Goal: Information Seeking & Learning: Learn about a topic

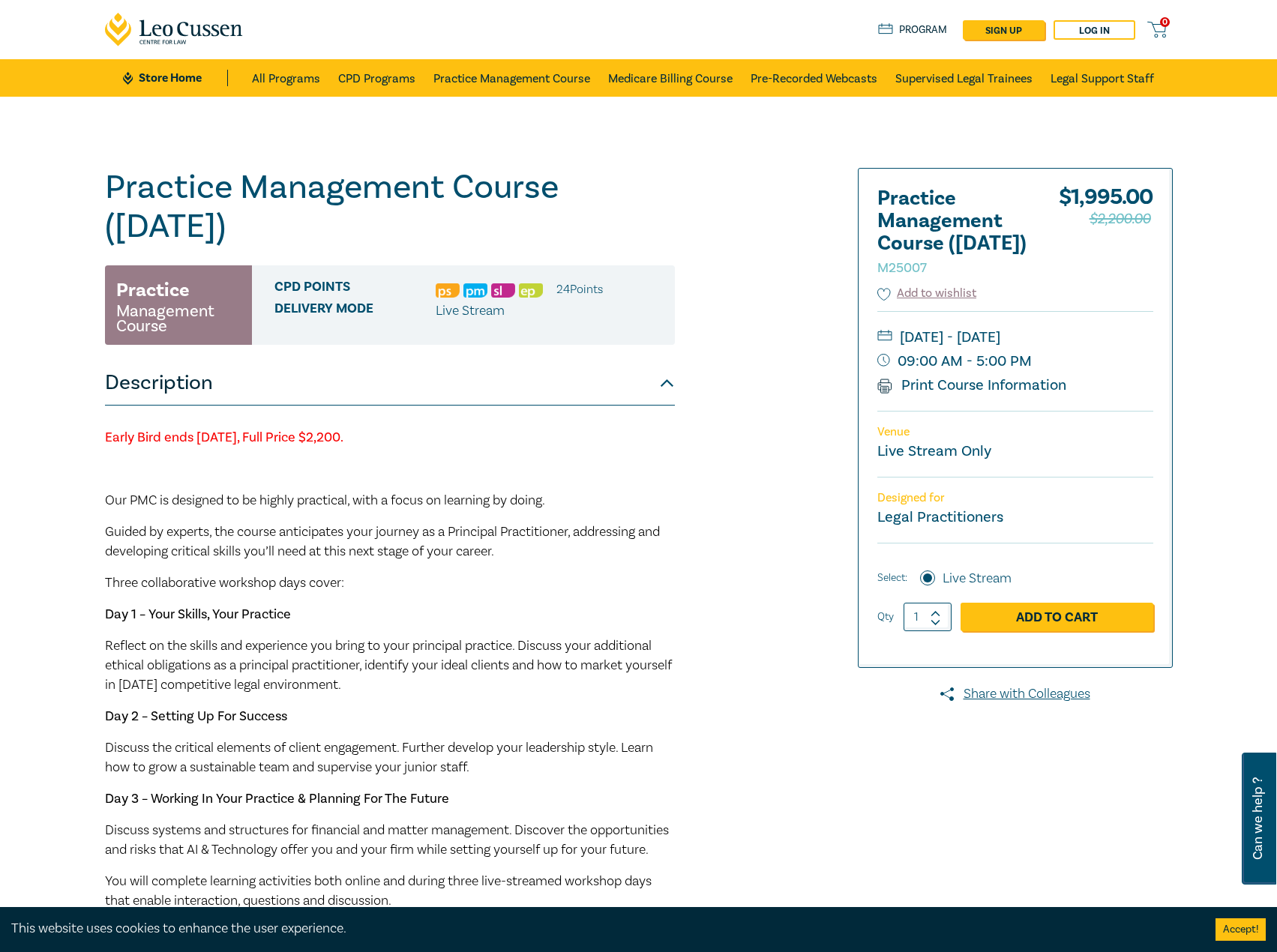
drag, startPoint x: 724, startPoint y: 647, endPoint x: 841, endPoint y: 910, distance: 287.9
click at [724, 647] on div "Practice Management Course ([DATE]) M25007 Practice Management Course CPD Point…" at bounding box center [457, 674] width 723 height 1013
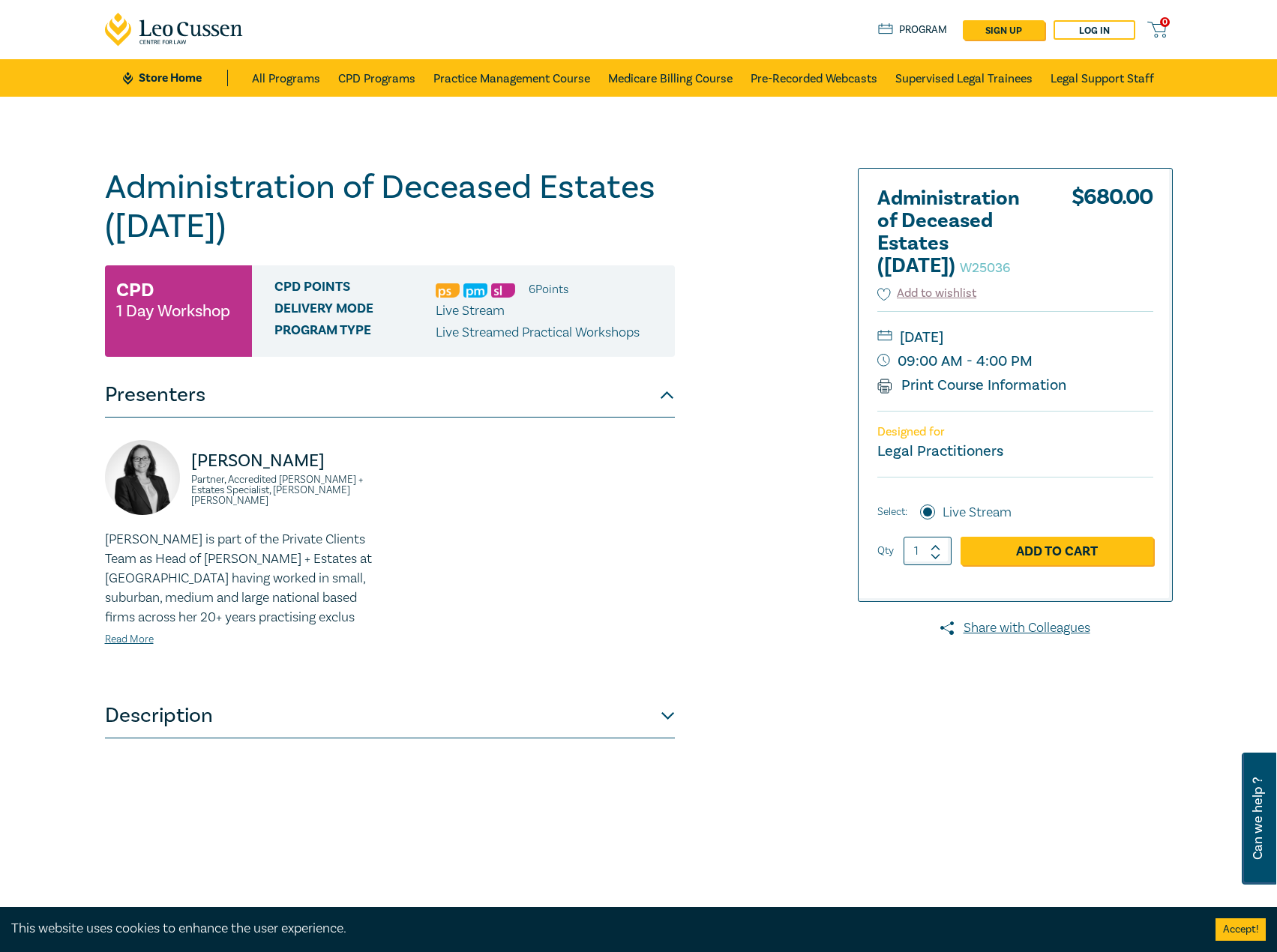
click at [1165, 776] on div at bounding box center [1001, 542] width 362 height 750
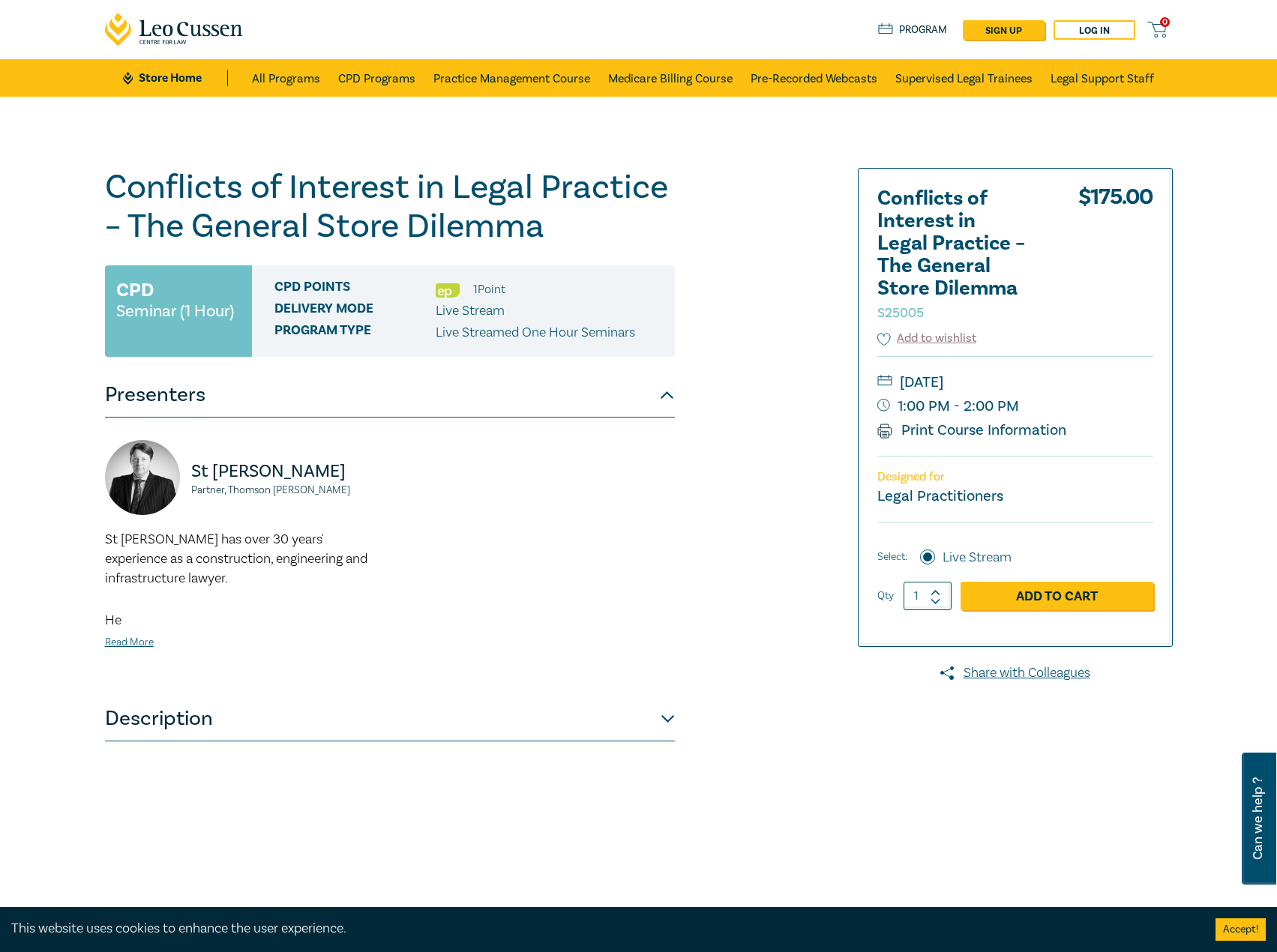
click at [816, 750] on div "Conflicts of Interest in Legal Practice – The General Store Dilemma S25005 CPD …" at bounding box center [457, 542] width 723 height 750
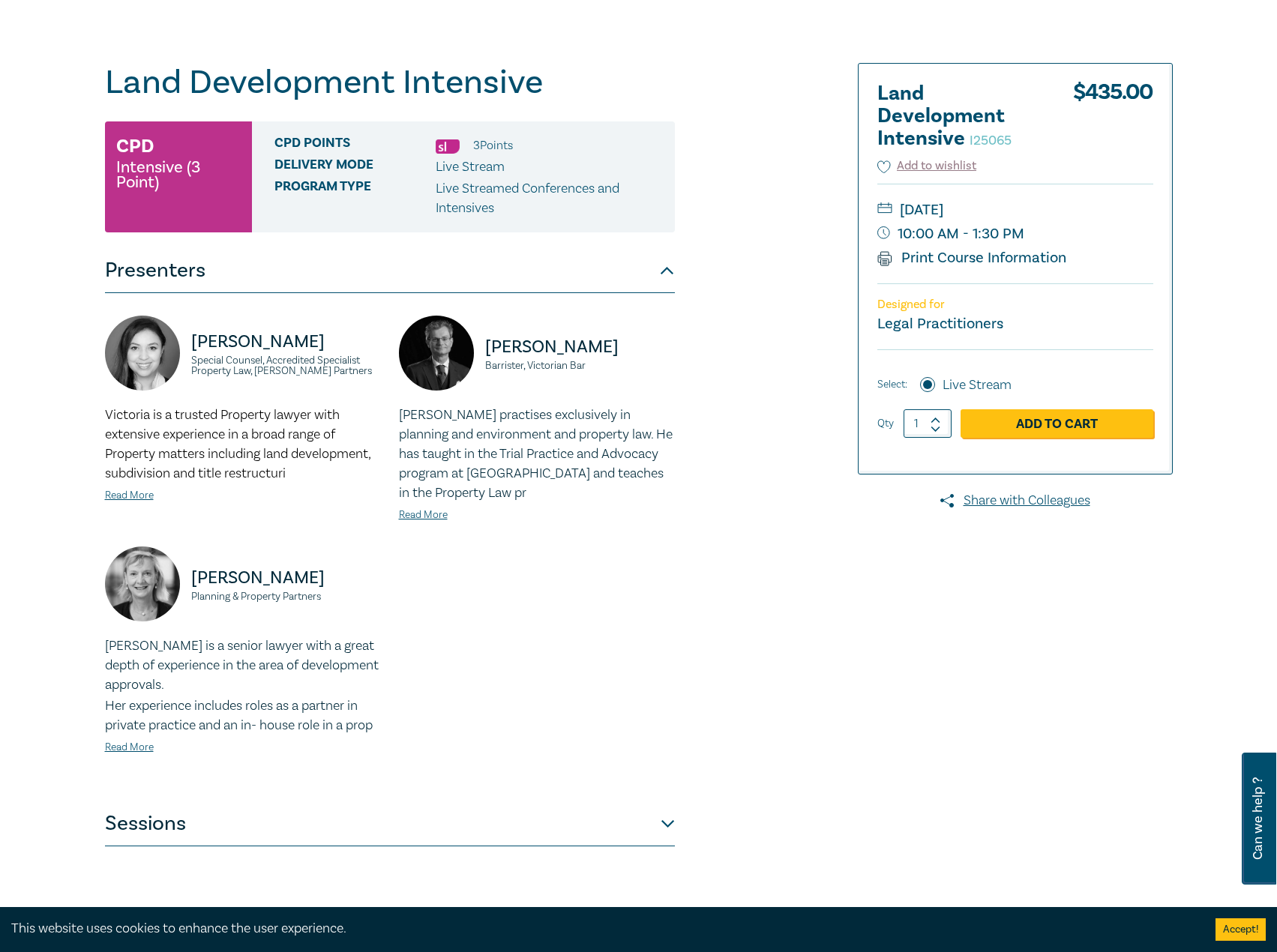
scroll to position [300, 0]
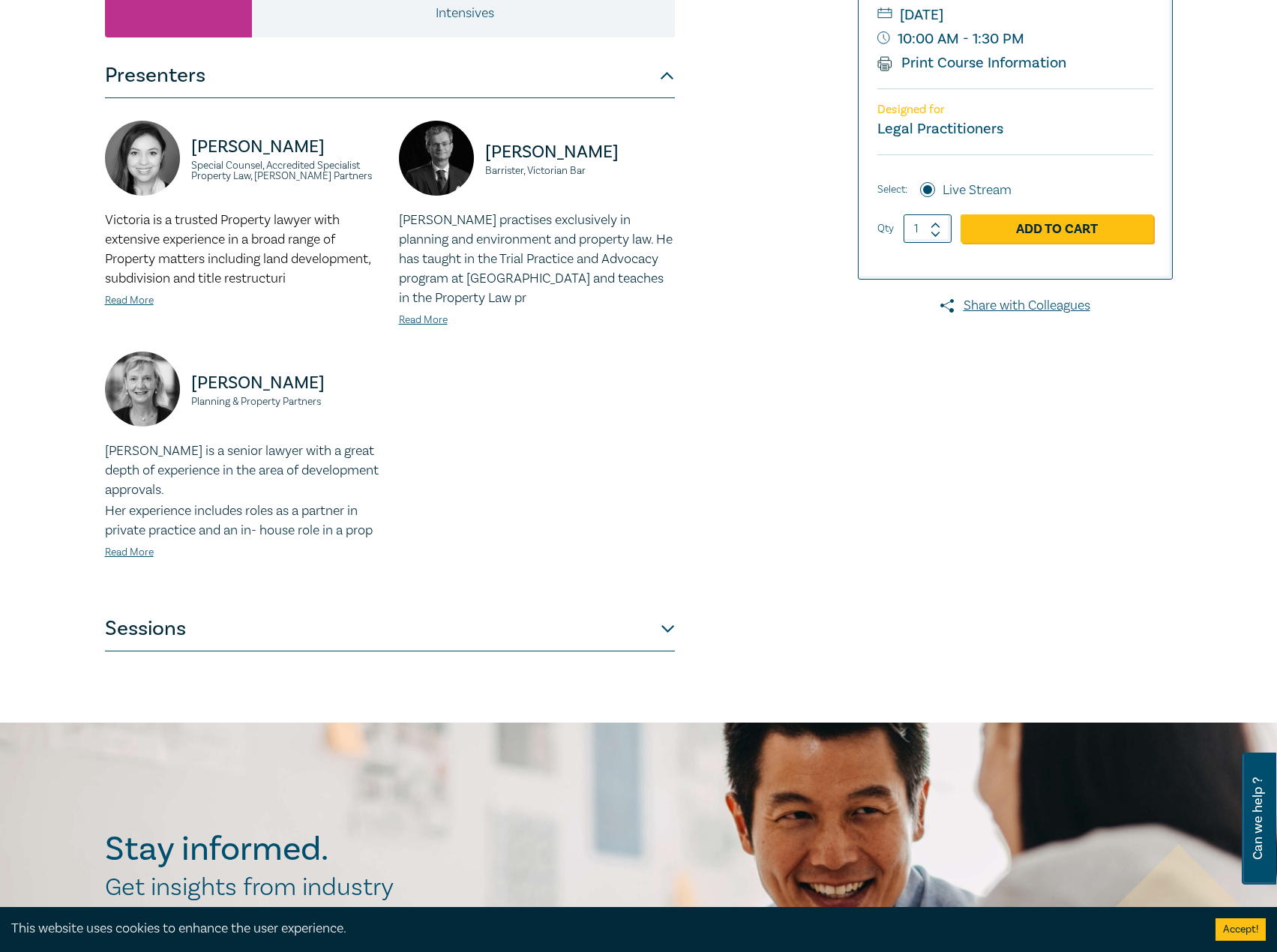
click at [460, 601] on div "Victoria Agahi Special Counsel, Accredited Specialist Property Law, Aitken Part…" at bounding box center [389, 352] width 570 height 509
click at [465, 639] on button "Sessions" at bounding box center [389, 629] width 570 height 45
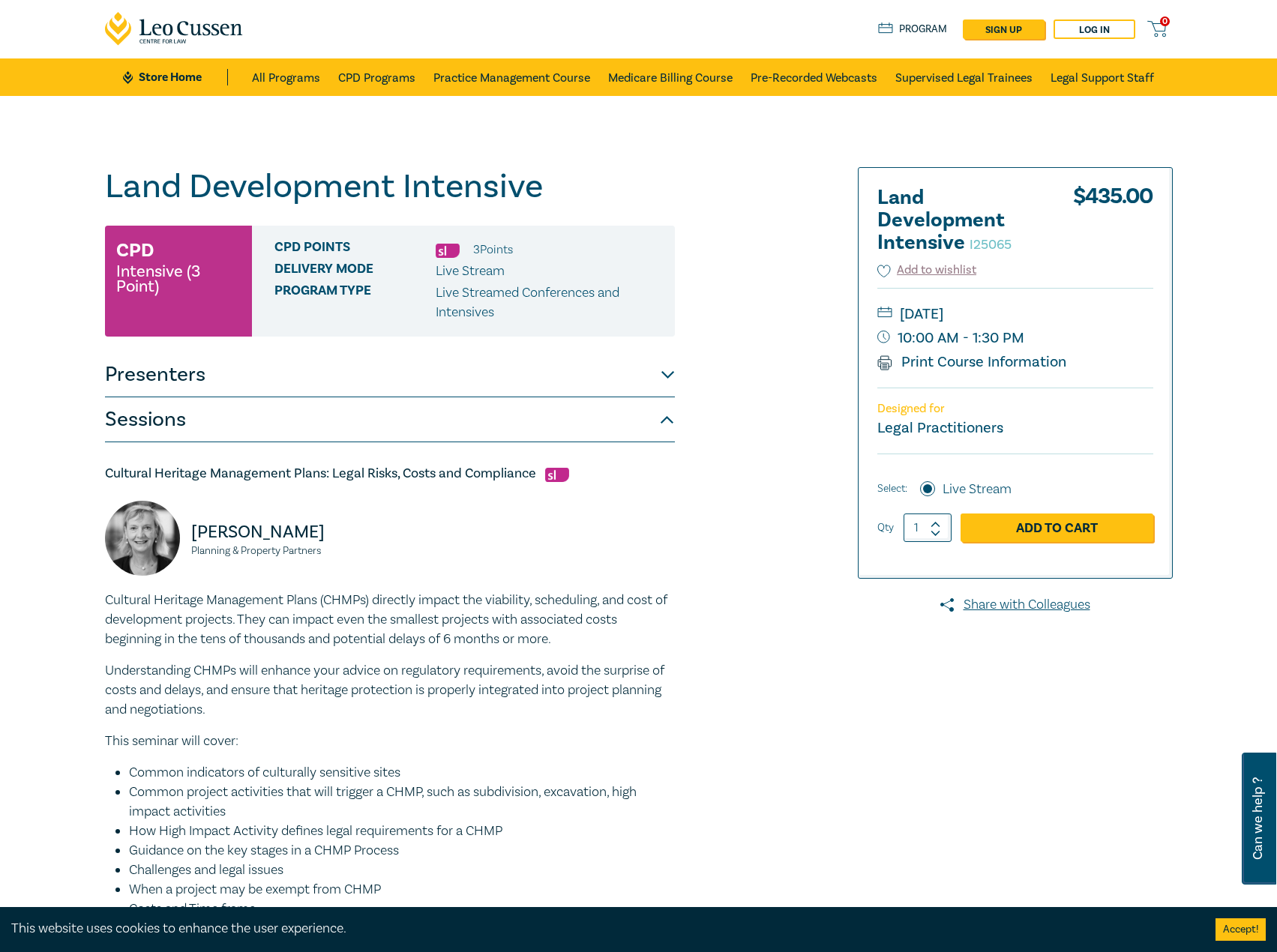
scroll to position [0, 0]
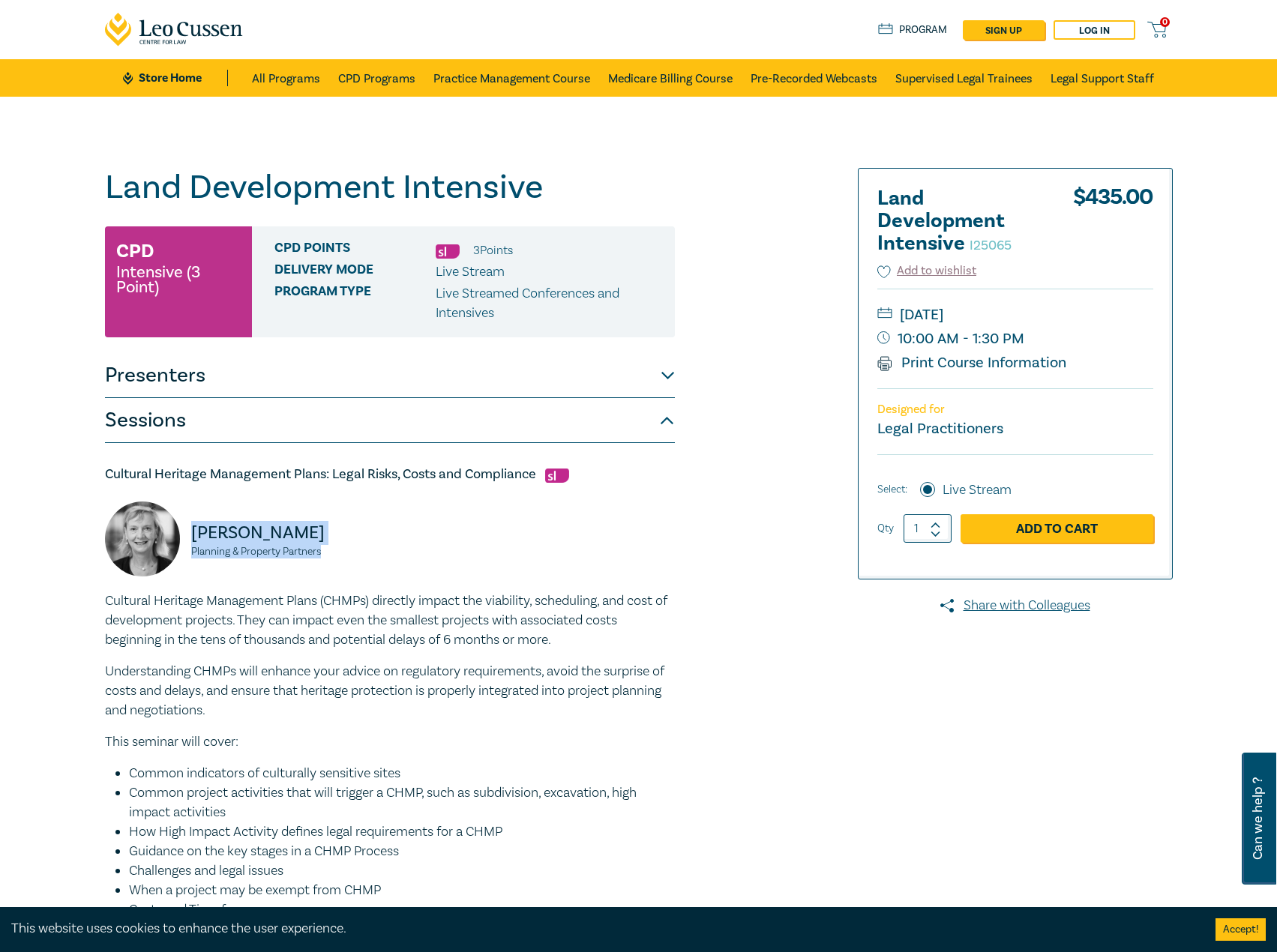
drag, startPoint x: 340, startPoint y: 558, endPoint x: 186, endPoint y: 531, distance: 156.3
click at [186, 531] on div "Amanda Johns Planning & Property Partners" at bounding box center [243, 547] width 276 height 90
copy div "Amanda Johns Planning & Property Partners"
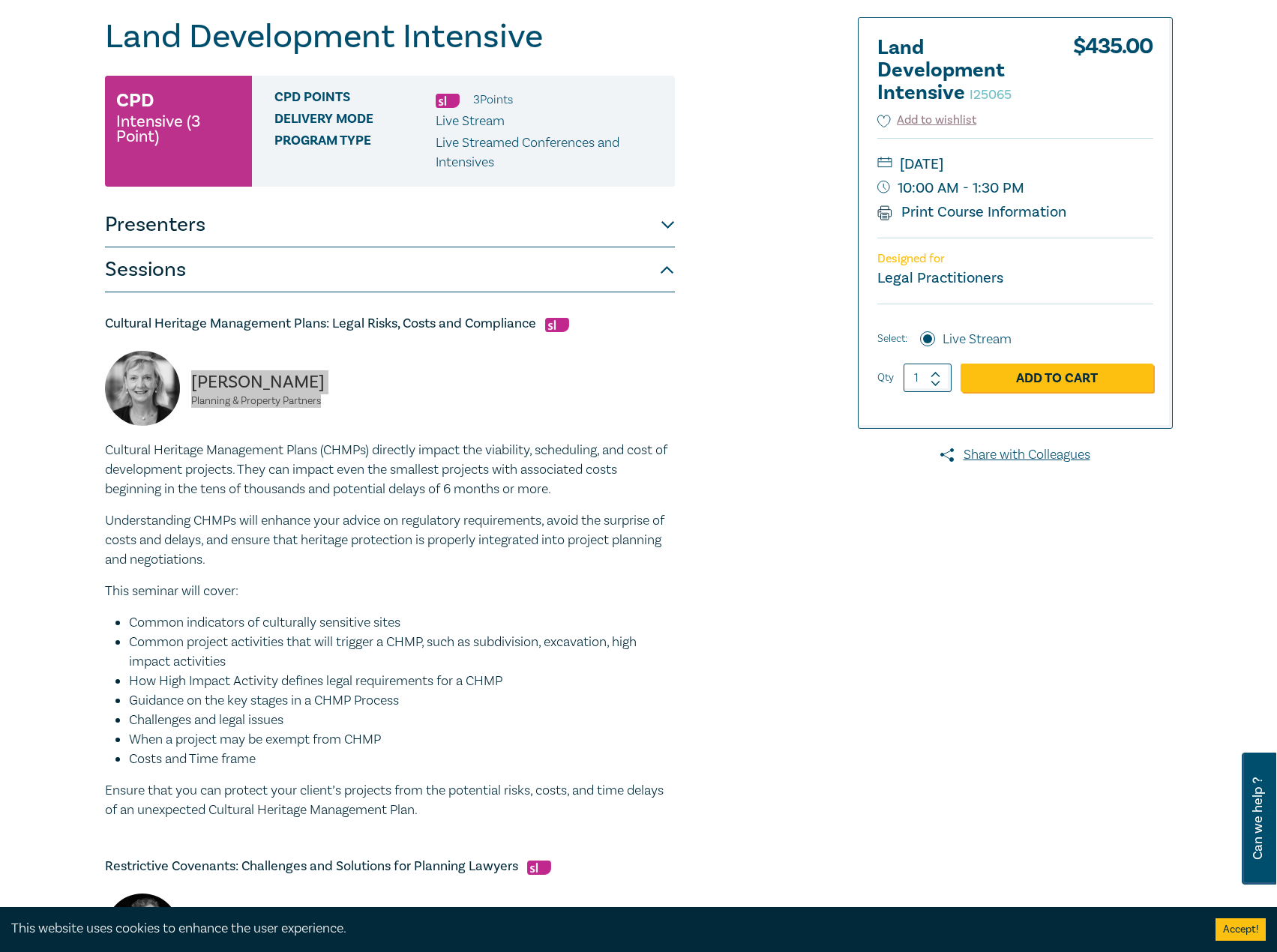
scroll to position [150, 0]
click at [702, 627] on div "Land Development Intensive I25065 CPD Intensive (3 Point) CPD Points 3 Point s …" at bounding box center [457, 950] width 723 height 1866
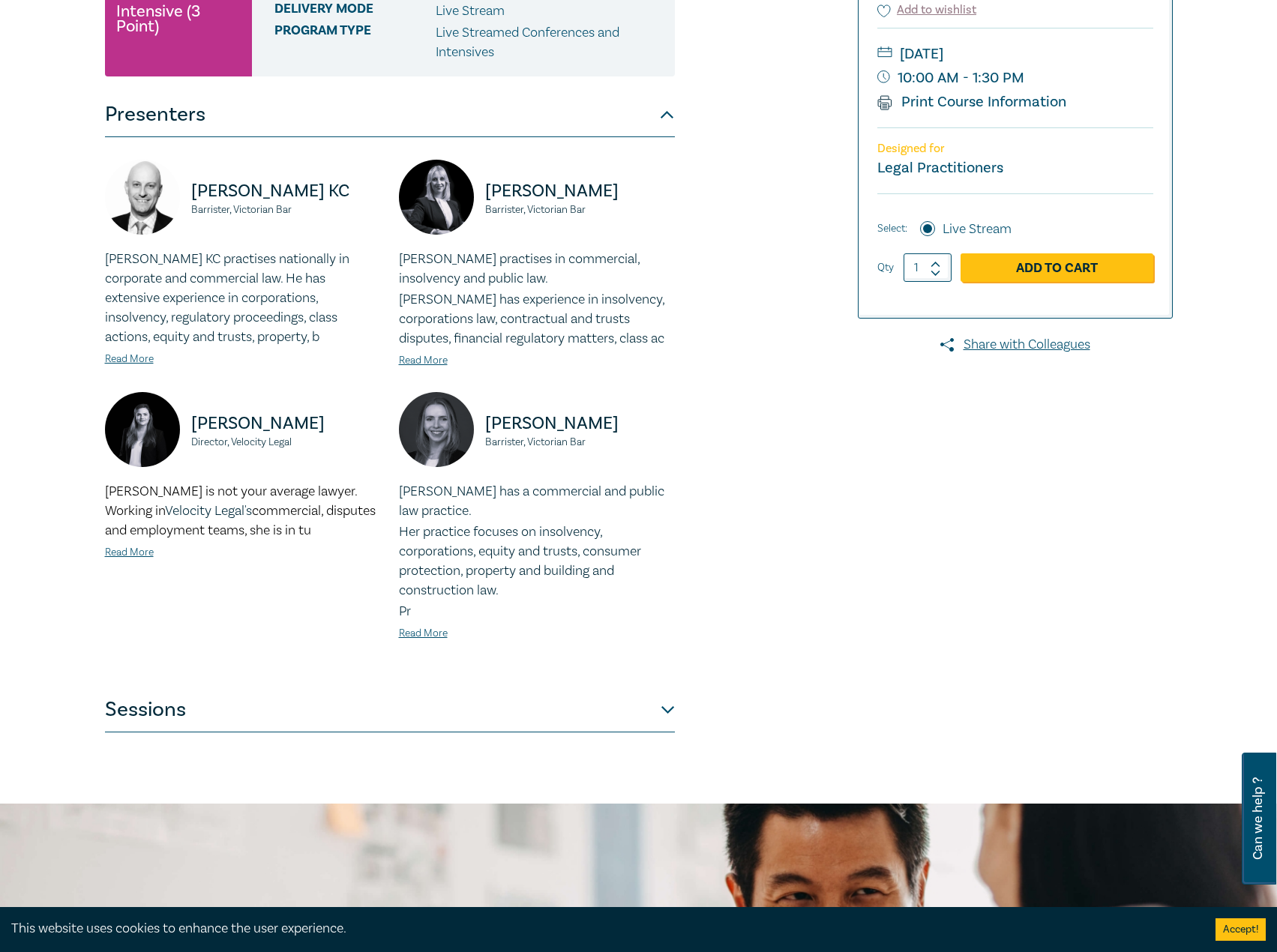
scroll to position [374, 0]
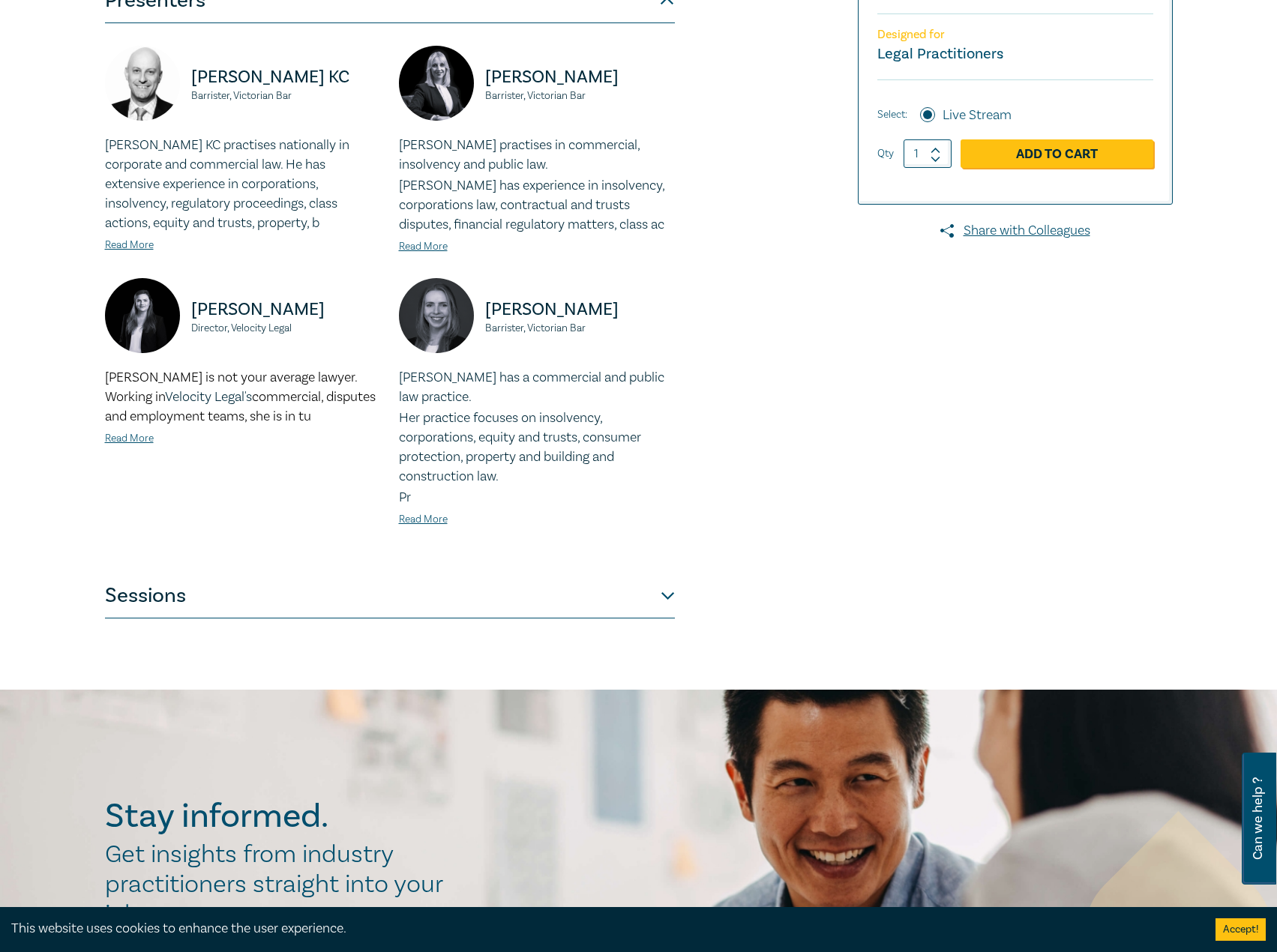
click at [393, 579] on button "Sessions" at bounding box center [389, 595] width 570 height 45
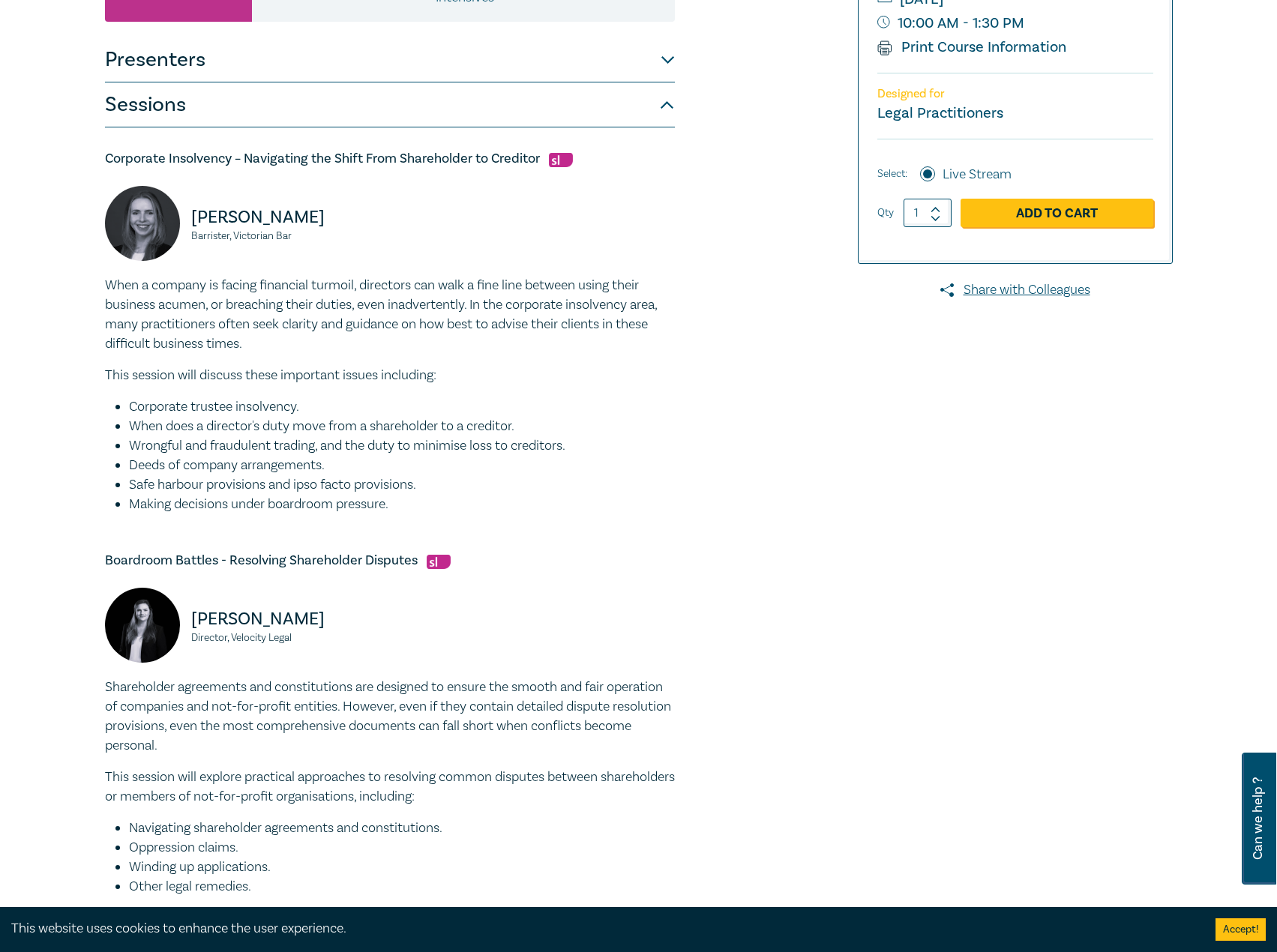
scroll to position [0, 0]
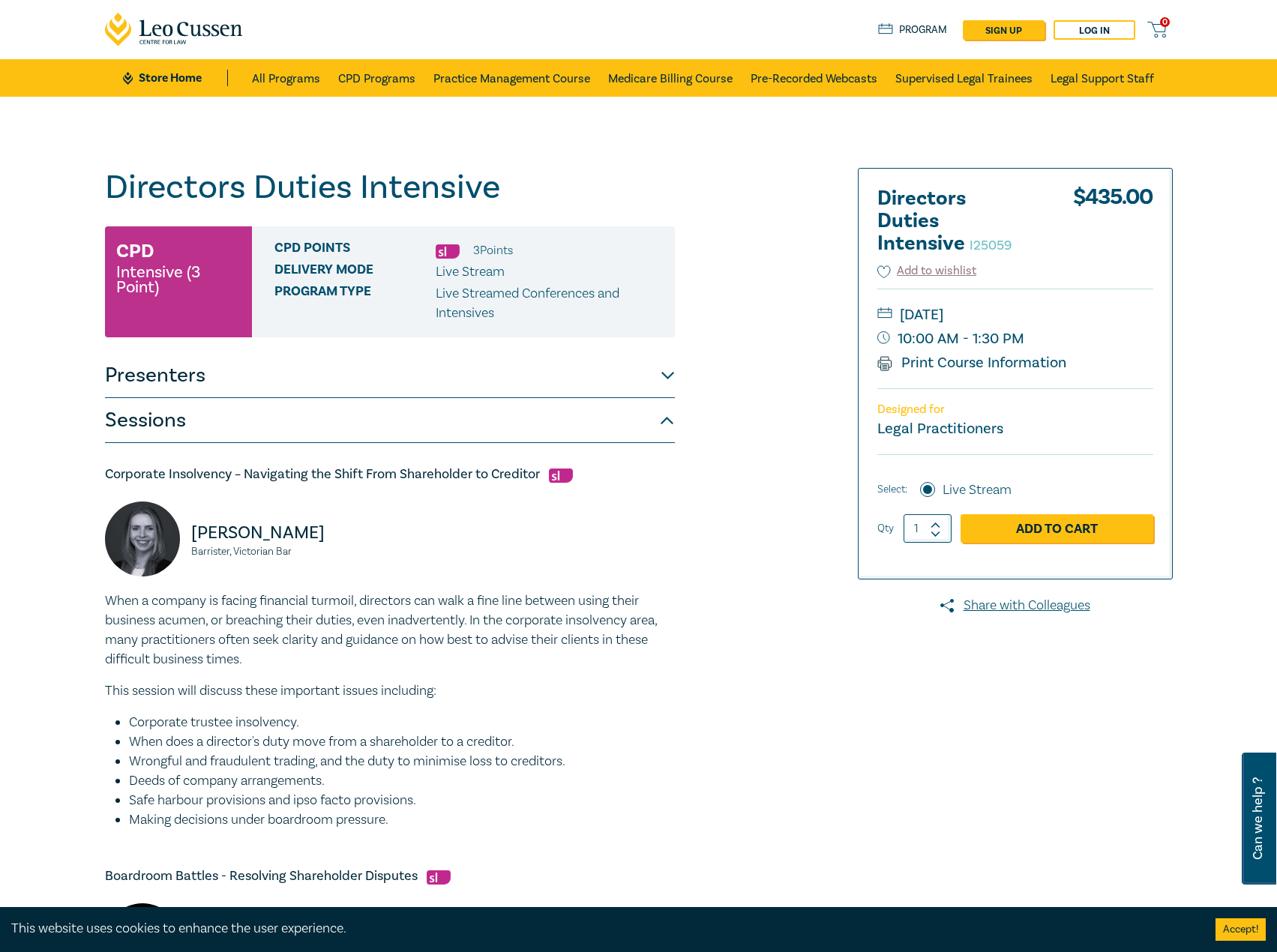
click at [727, 416] on div "Directors Duties Intensive I25059 CPD Intensive (3 Point) CPD Points 3 Point s …" at bounding box center [457, 933] width 723 height 1531
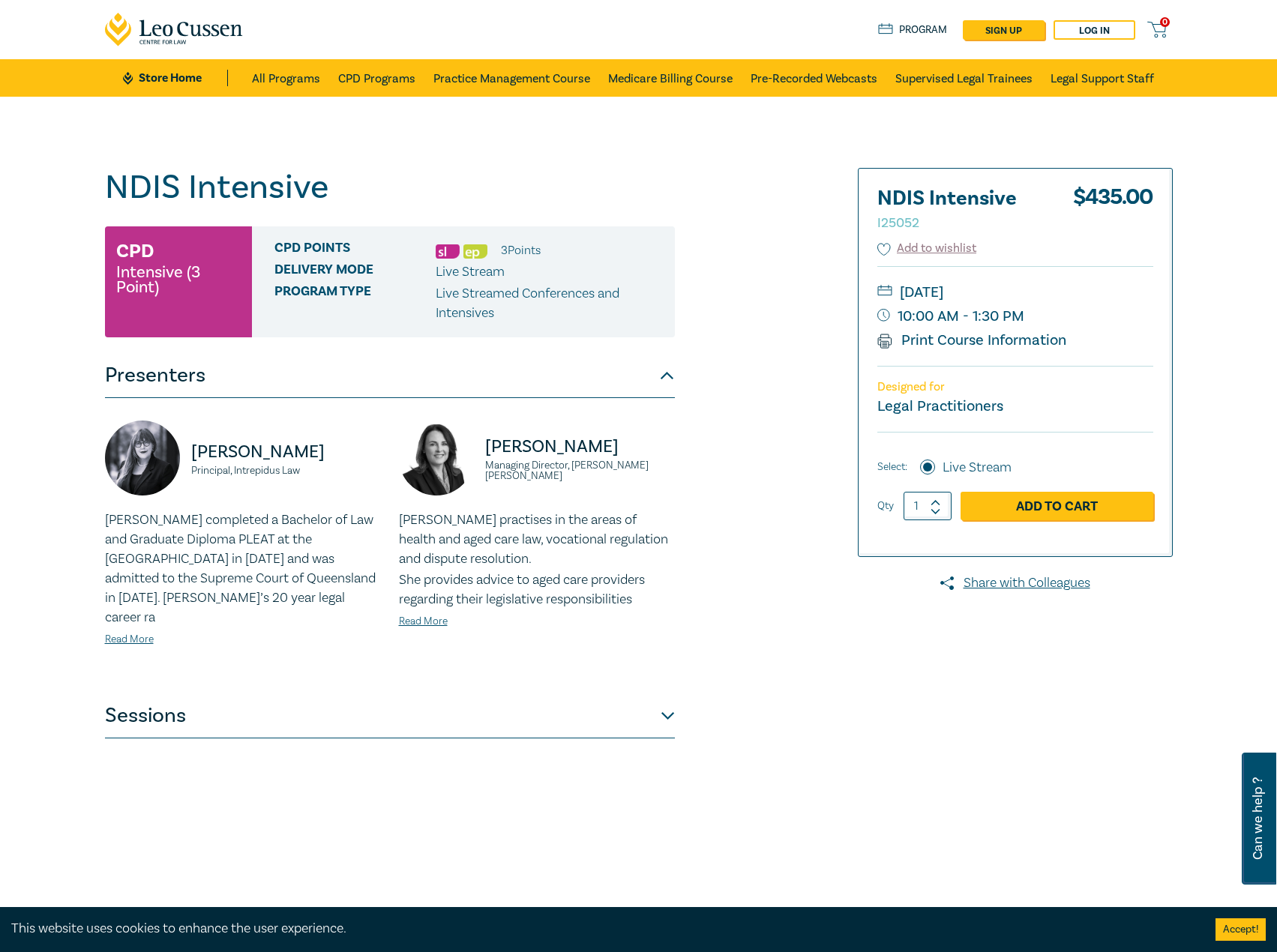
click at [488, 713] on button "Sessions" at bounding box center [389, 715] width 570 height 45
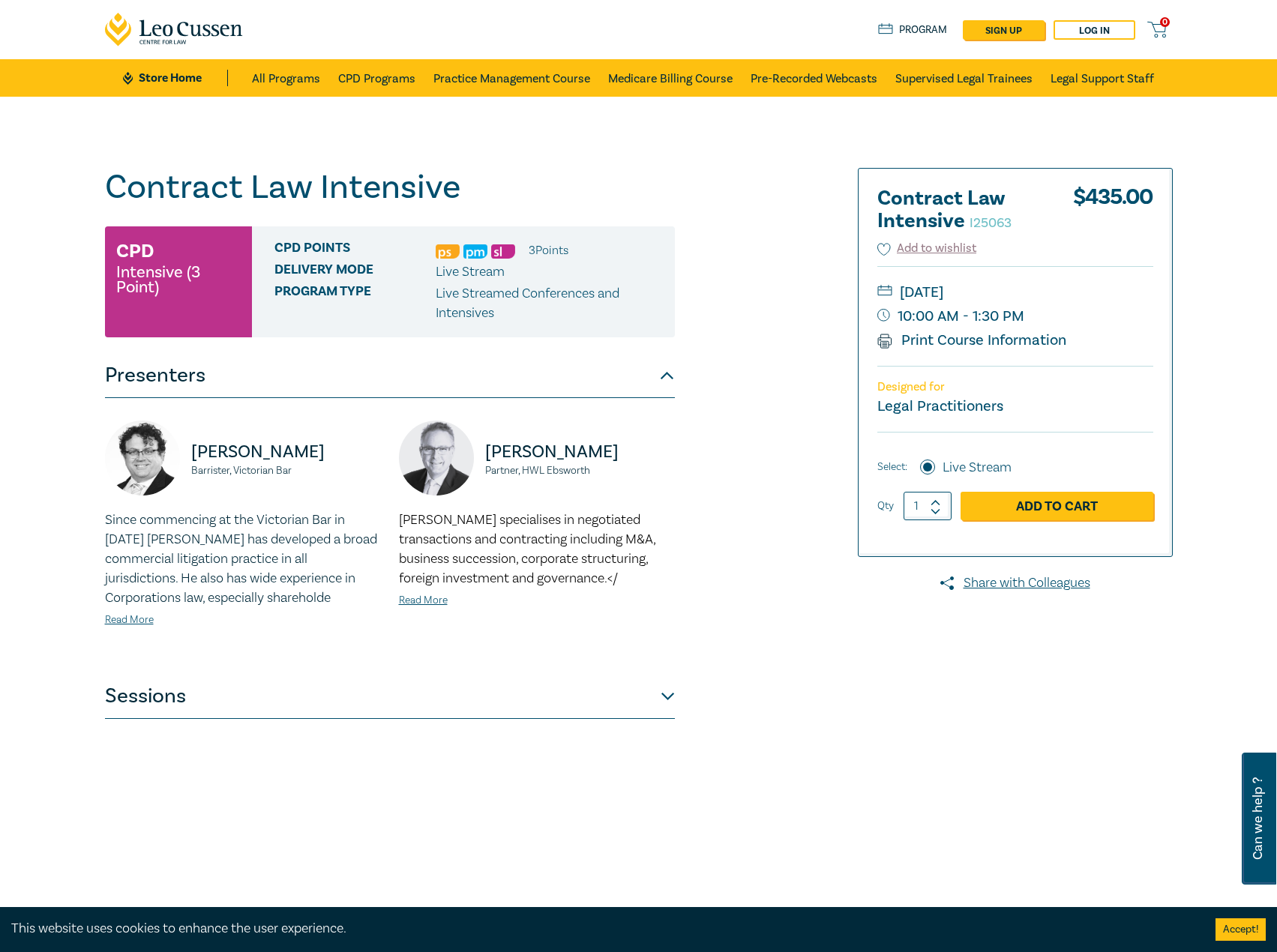
click at [464, 693] on button "Sessions" at bounding box center [389, 696] width 570 height 45
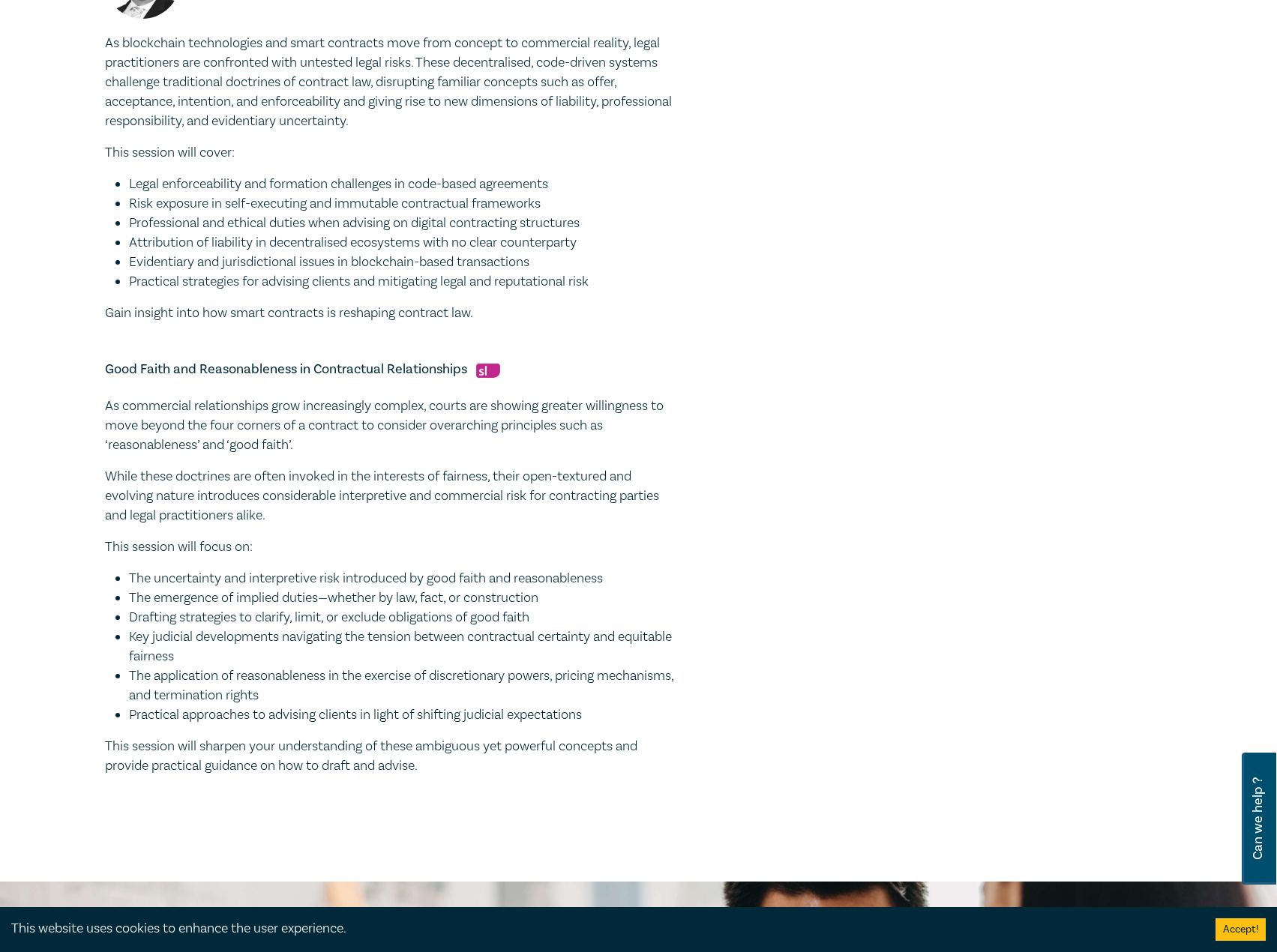
scroll to position [1124, 0]
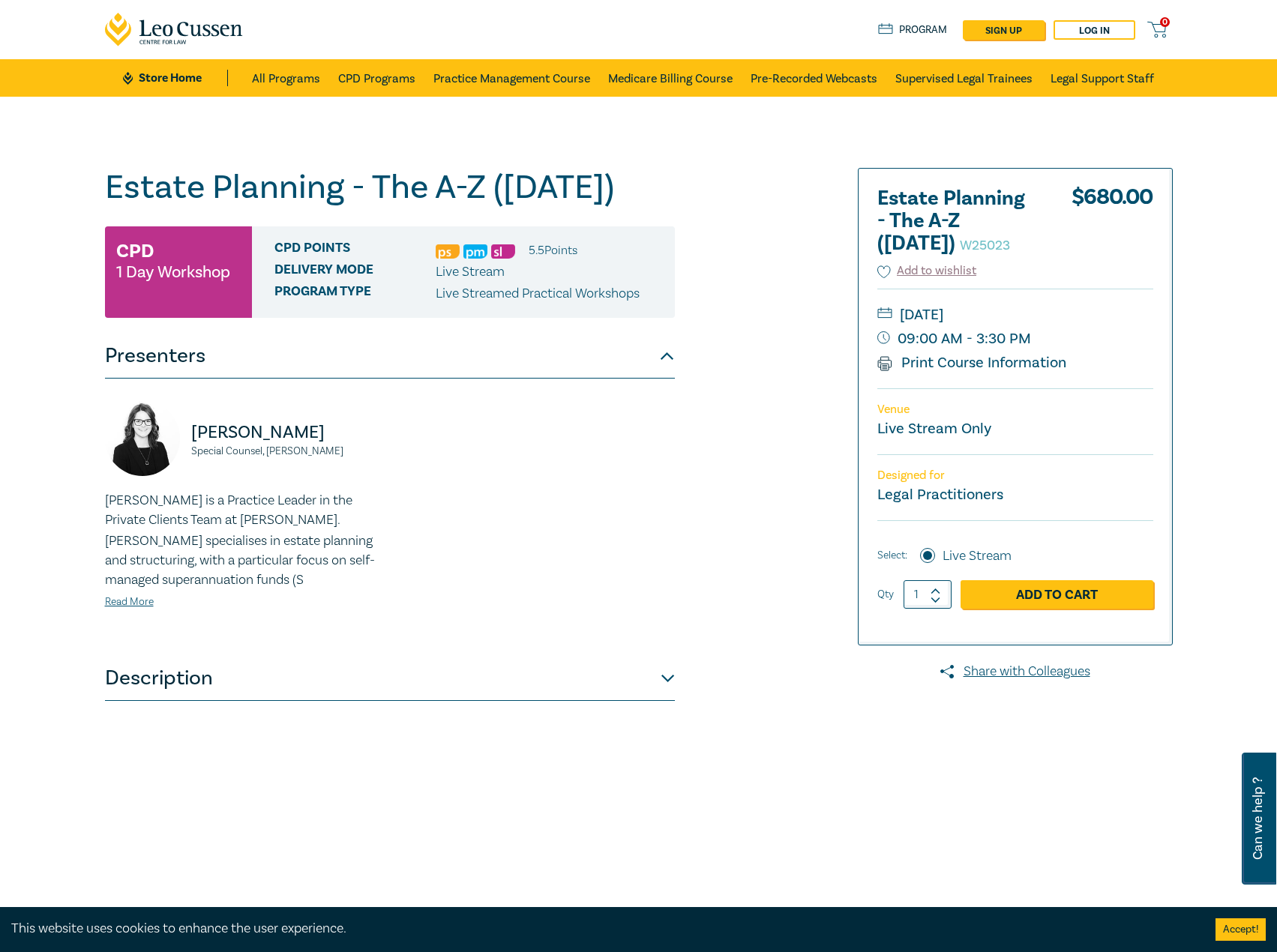
click at [740, 623] on div "Estate Planning - The A-Z (Nov 2025) W25023 CPD 1 Day Workshop CPD Points 5.5 P…" at bounding box center [457, 542] width 723 height 750
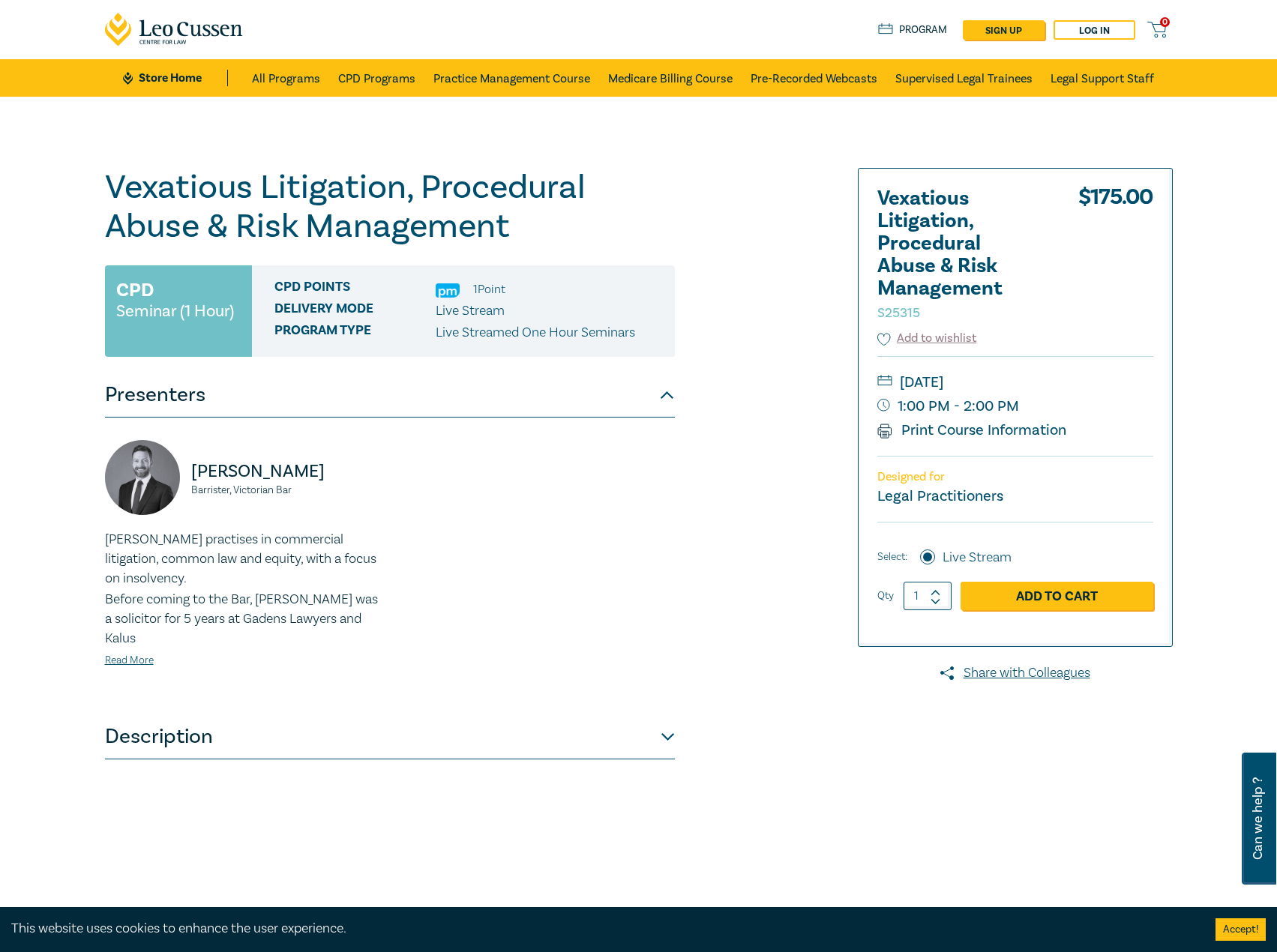
click at [1064, 846] on div at bounding box center [1001, 542] width 362 height 750
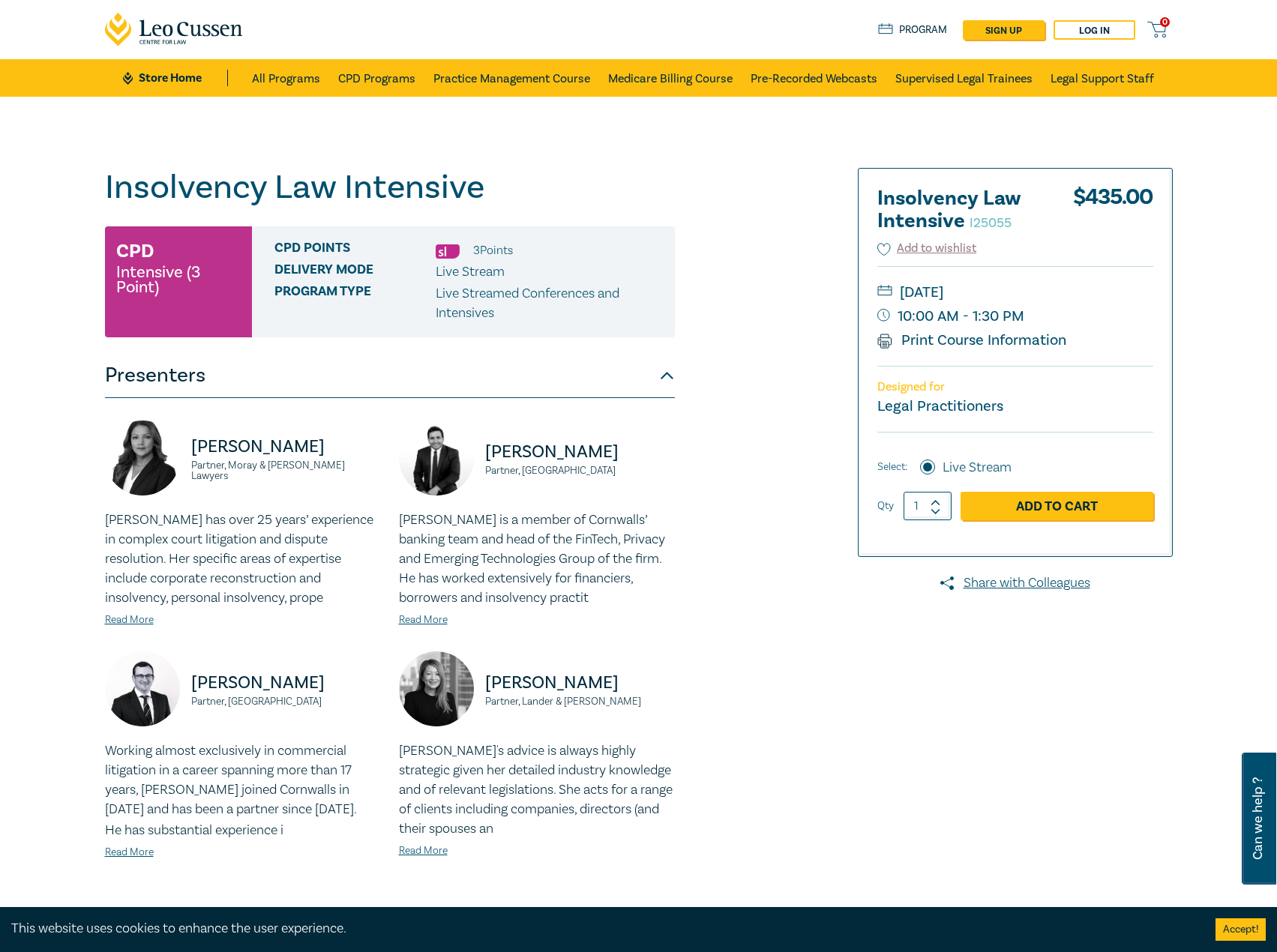
scroll to position [450, 0]
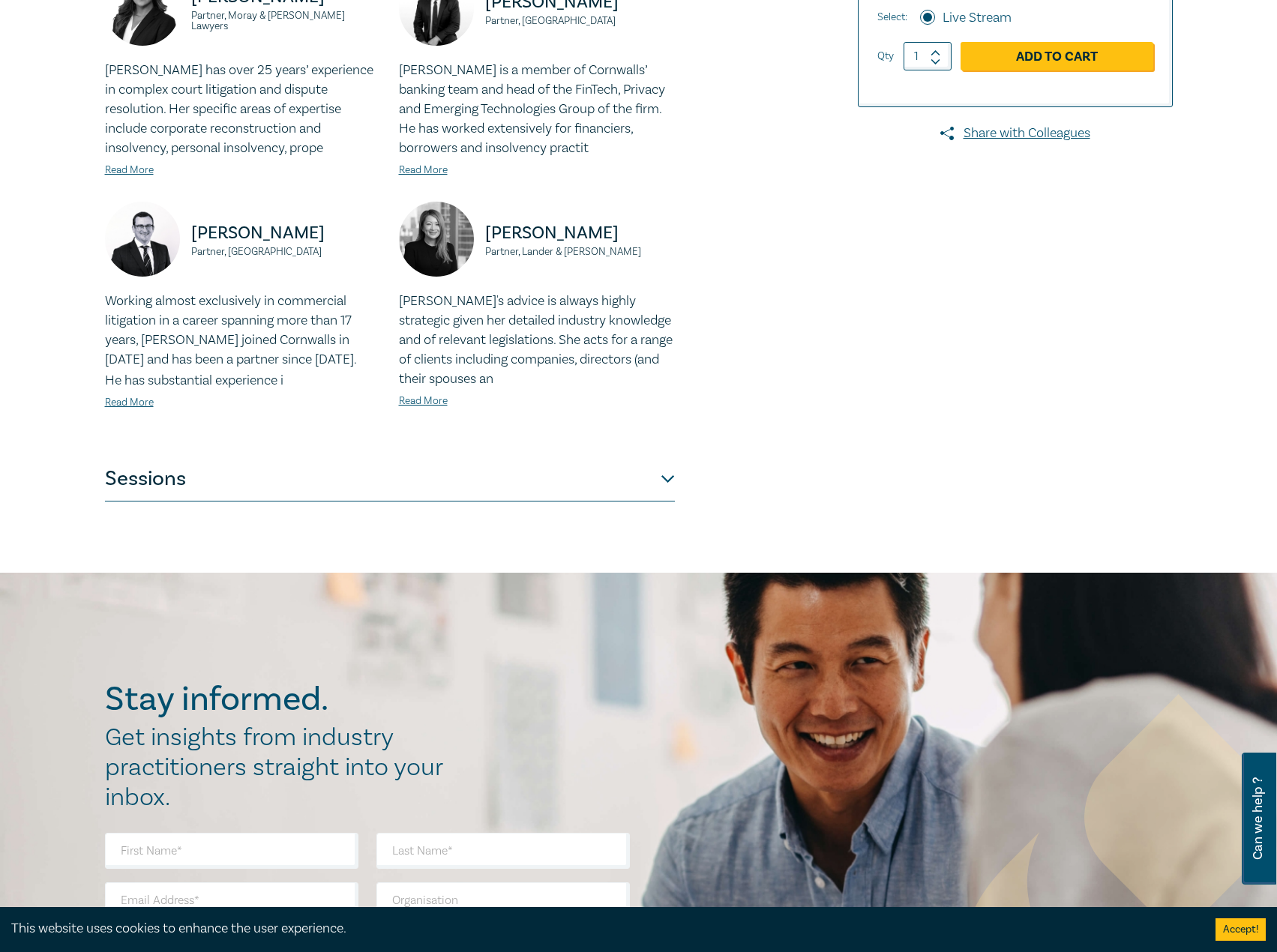
click at [457, 475] on button "Sessions" at bounding box center [389, 479] width 570 height 45
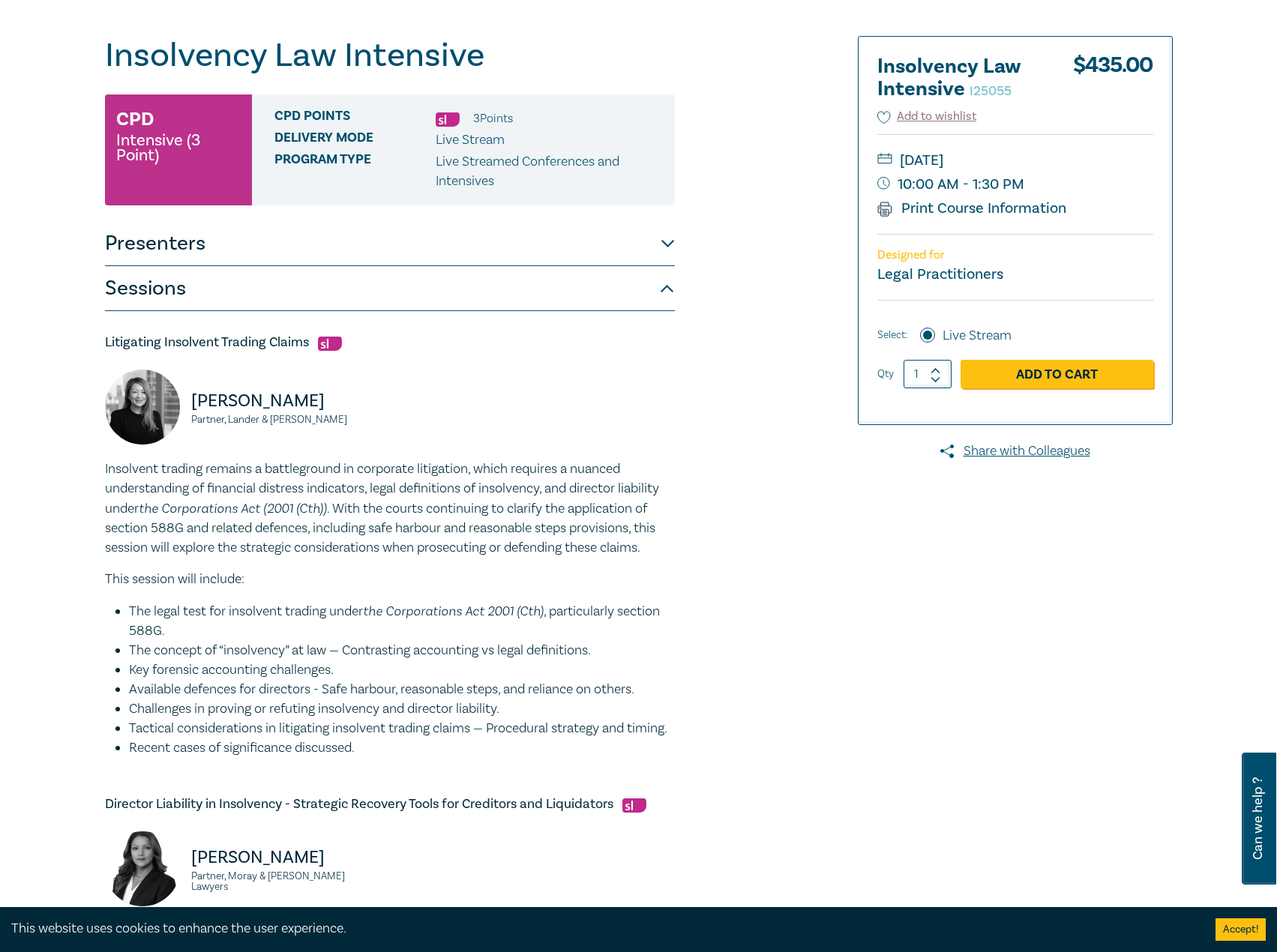
scroll to position [0, 0]
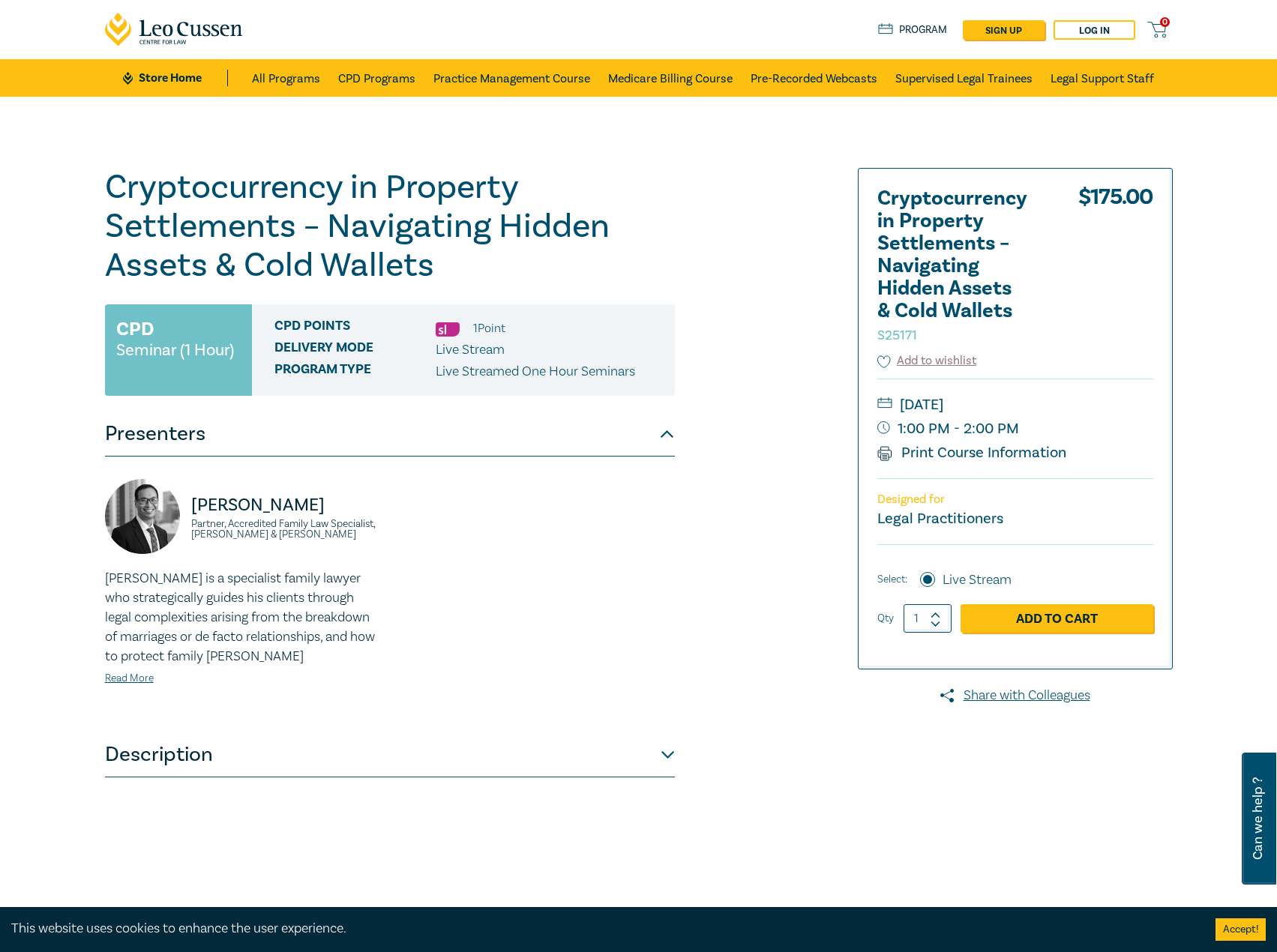
click at [877, 506] on div "Designed for Legal Practitioners" at bounding box center [1015, 511] width 276 height 66
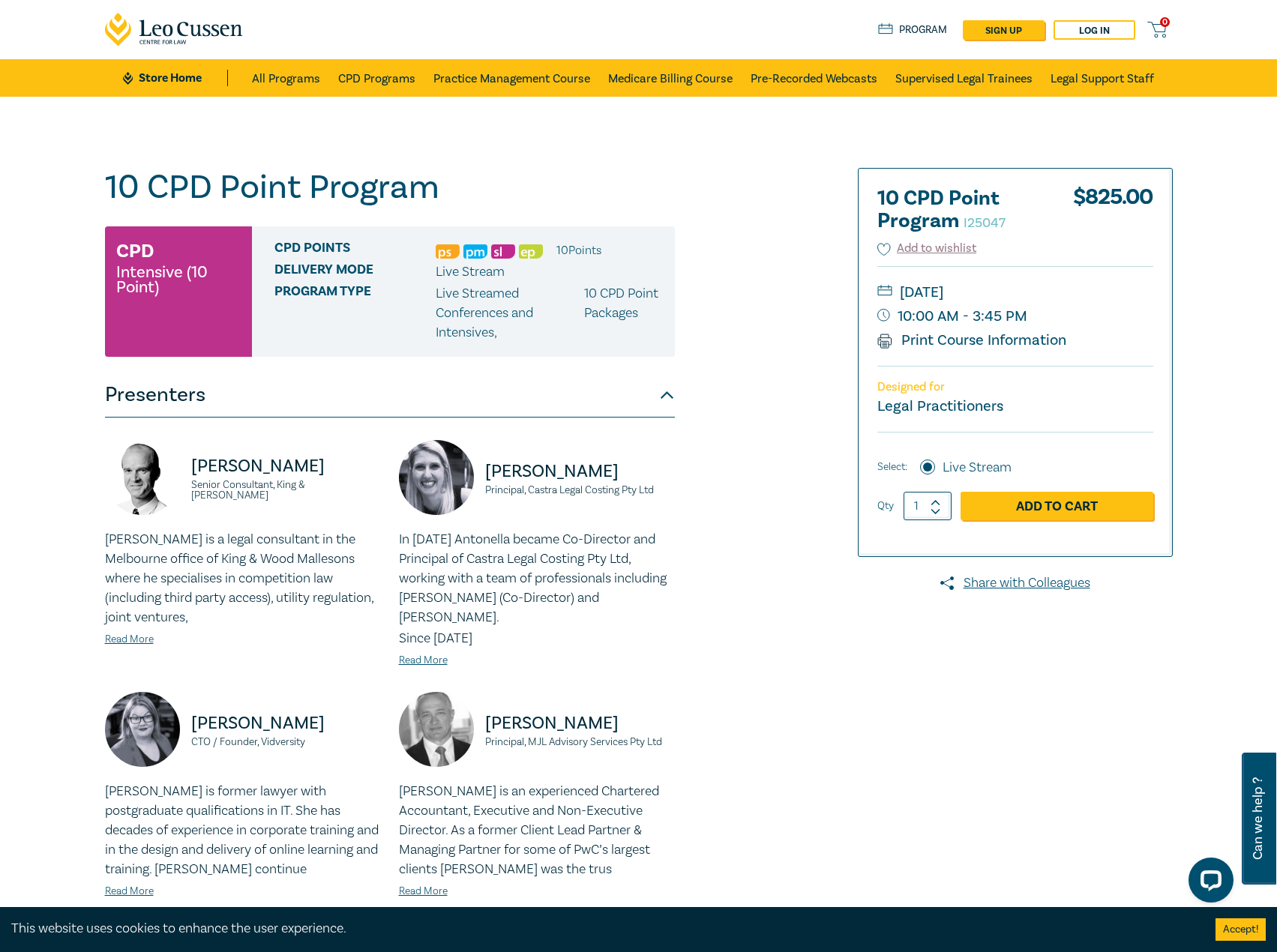
click at [764, 671] on div "10 CPD Point Program I25047 CPD Intensive (10 Point) CPD Points 10 Point s Deli…" at bounding box center [457, 956] width 723 height 1578
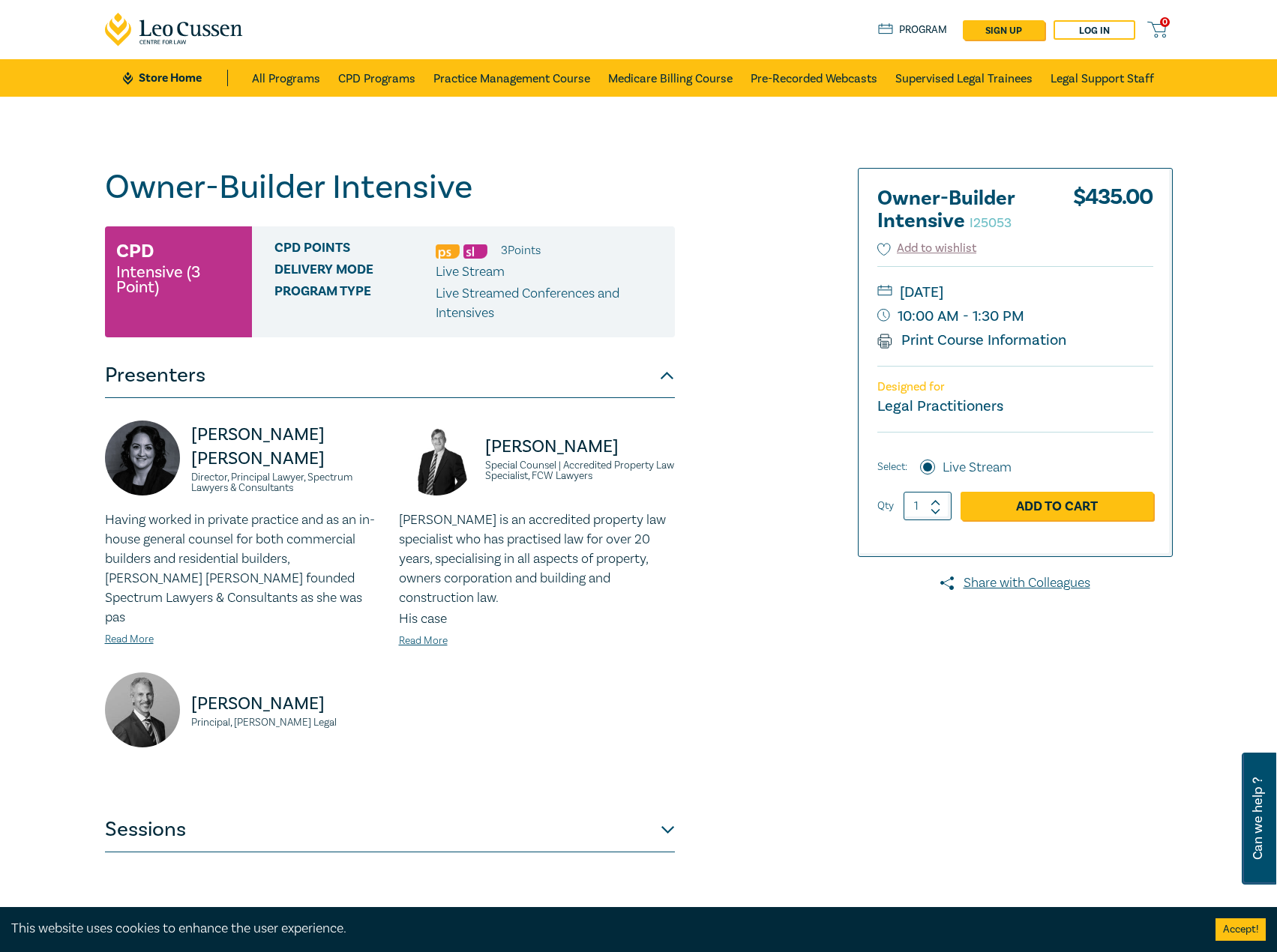
click at [395, 467] on div "David McKenzie Special Counsel | Accredited Property Law Specialist, FCW Lawyer…" at bounding box center [536, 546] width 294 height 252
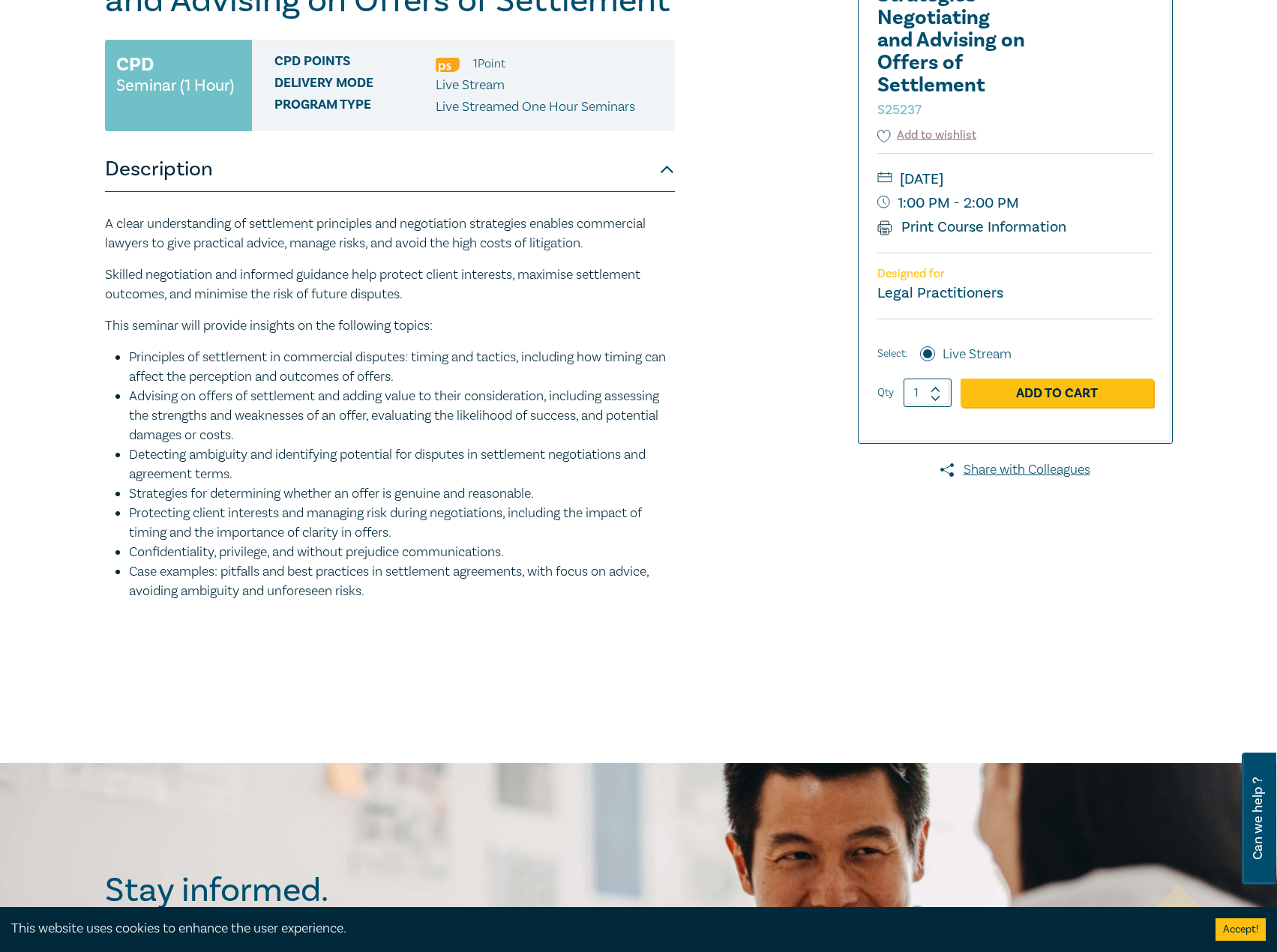
scroll to position [225, 0]
click at [570, 184] on button "Description" at bounding box center [389, 170] width 570 height 45
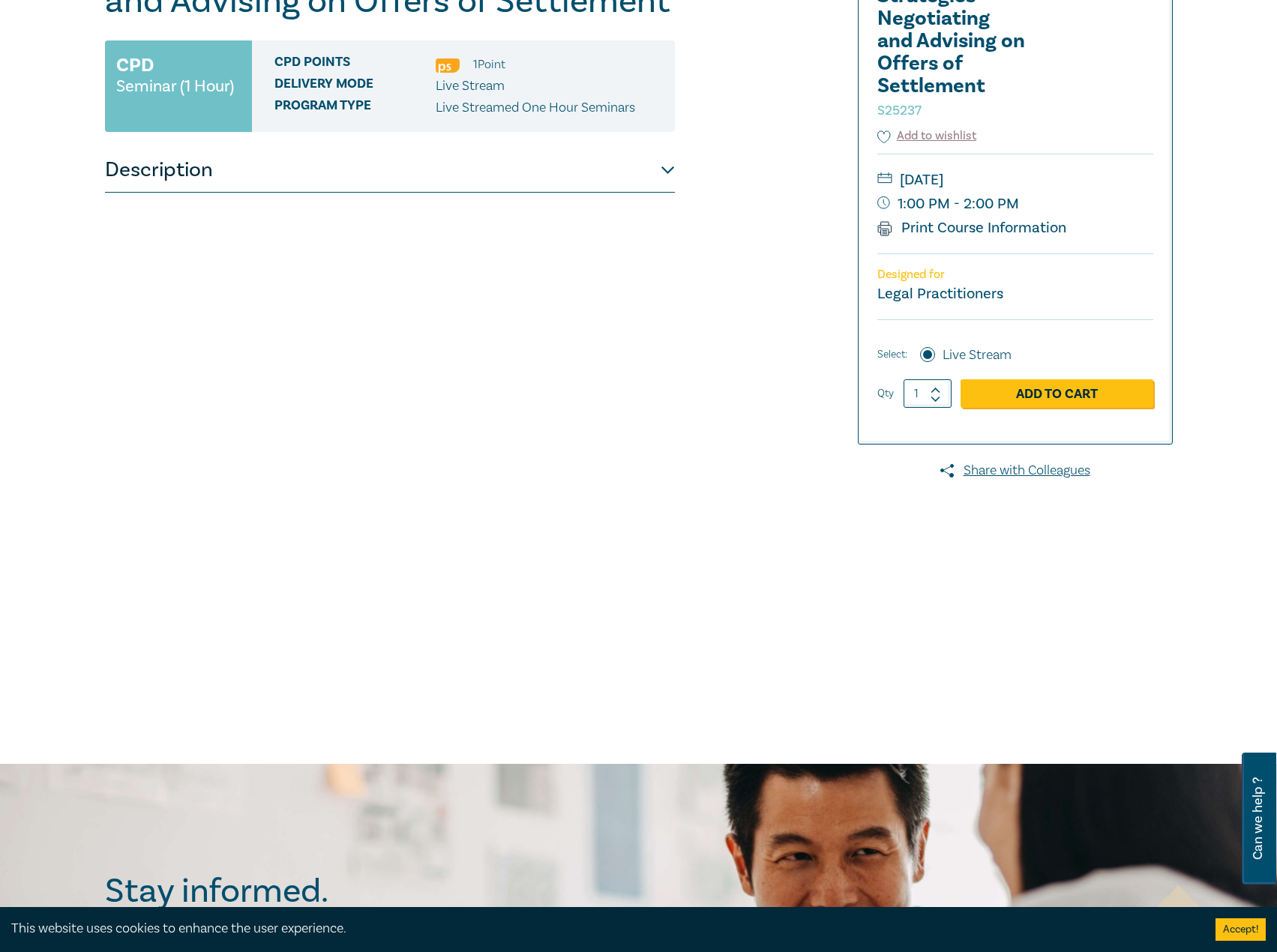
click at [586, 178] on button "Description" at bounding box center [389, 170] width 570 height 45
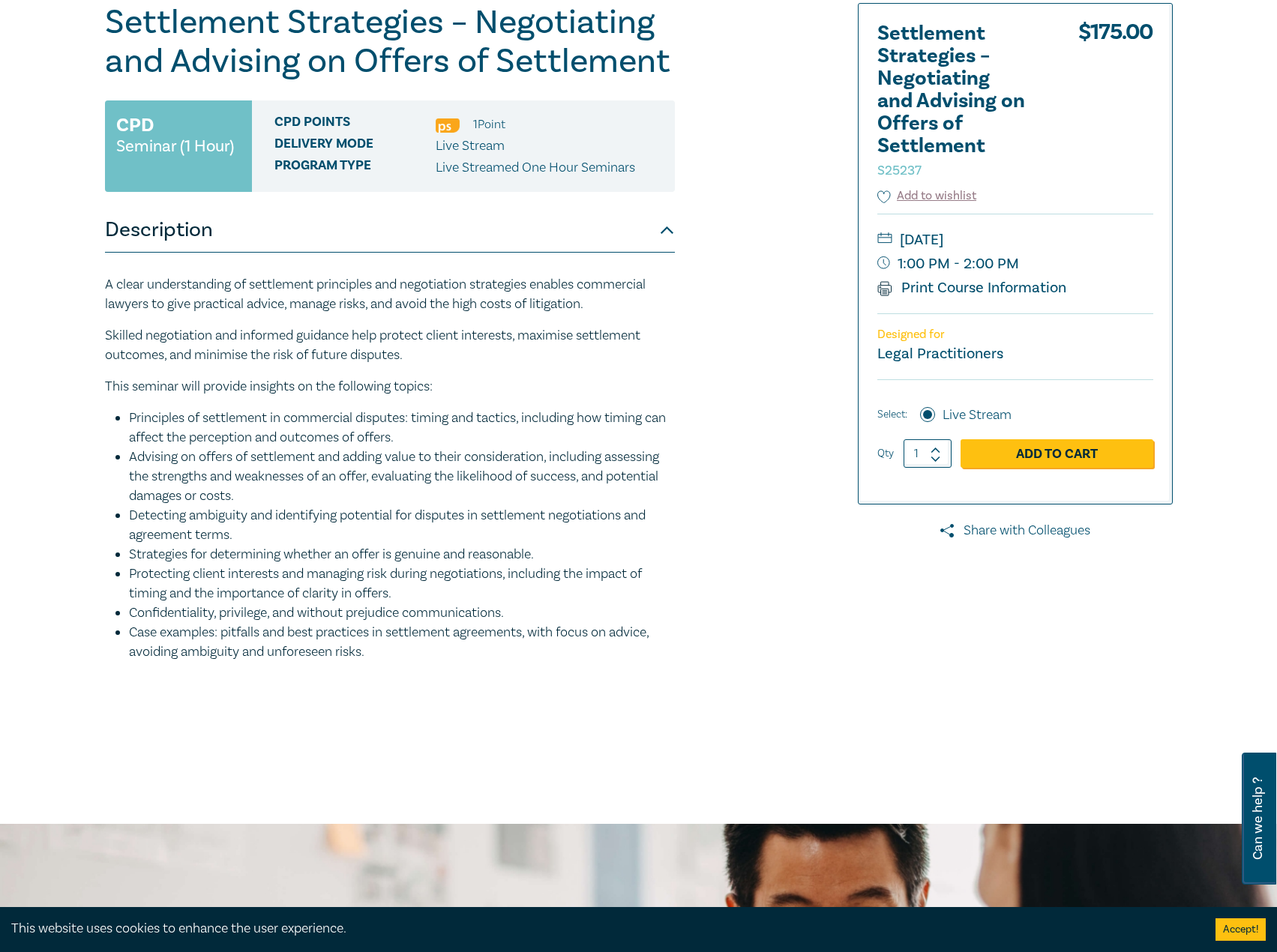
scroll to position [75, 0]
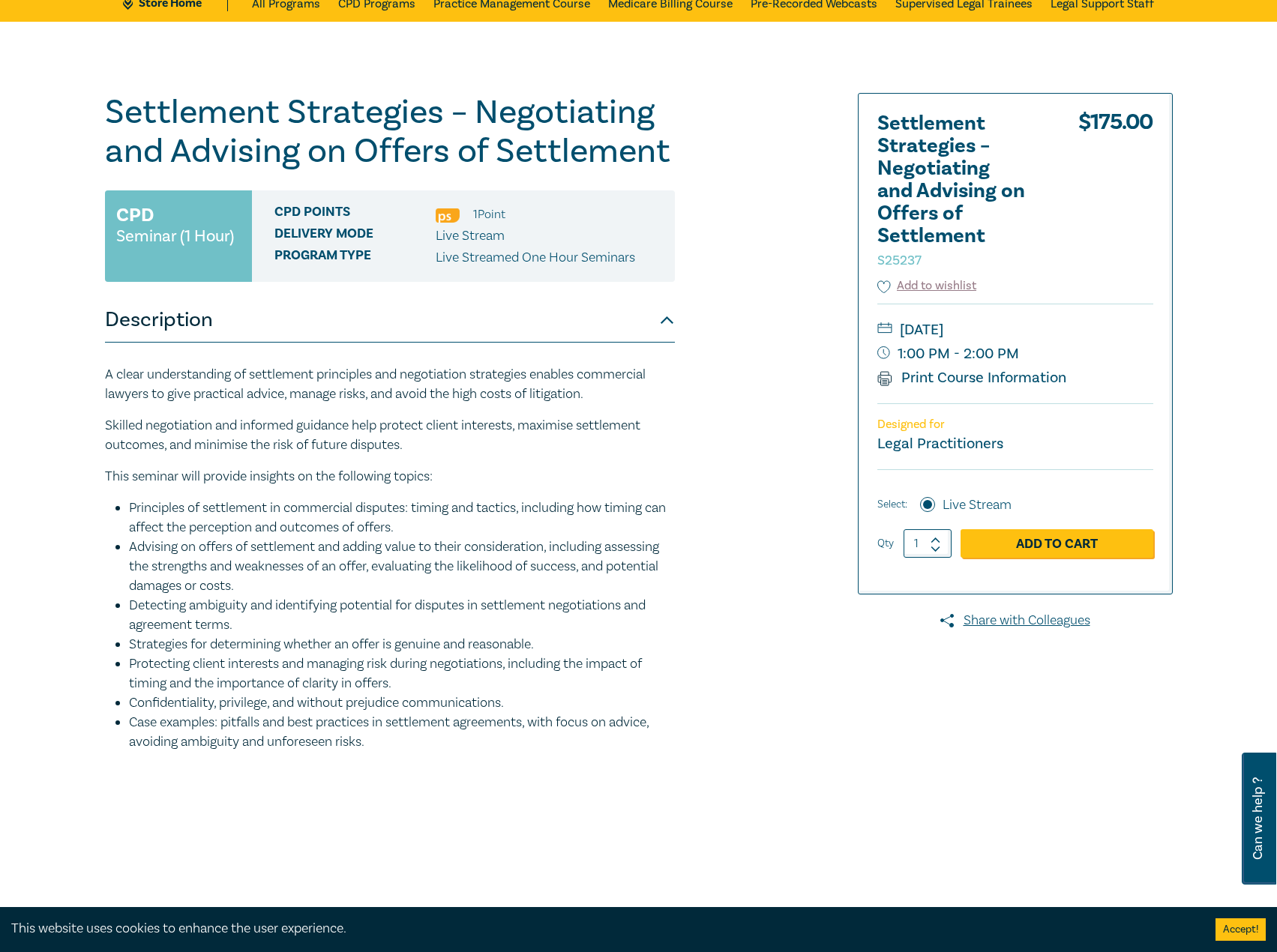
click at [850, 727] on div at bounding box center [1001, 467] width 362 height 750
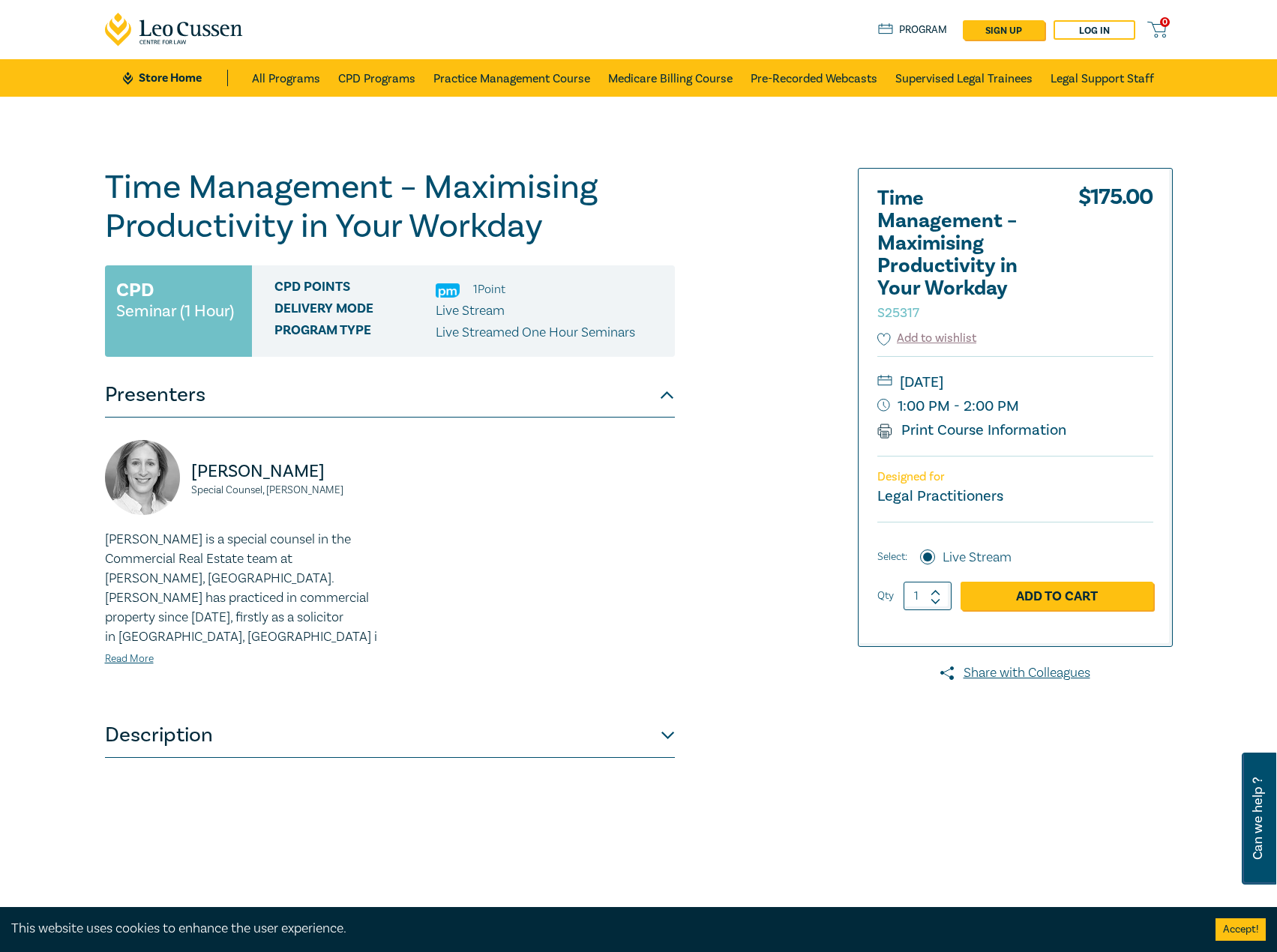
click at [882, 703] on div at bounding box center [1001, 542] width 362 height 750
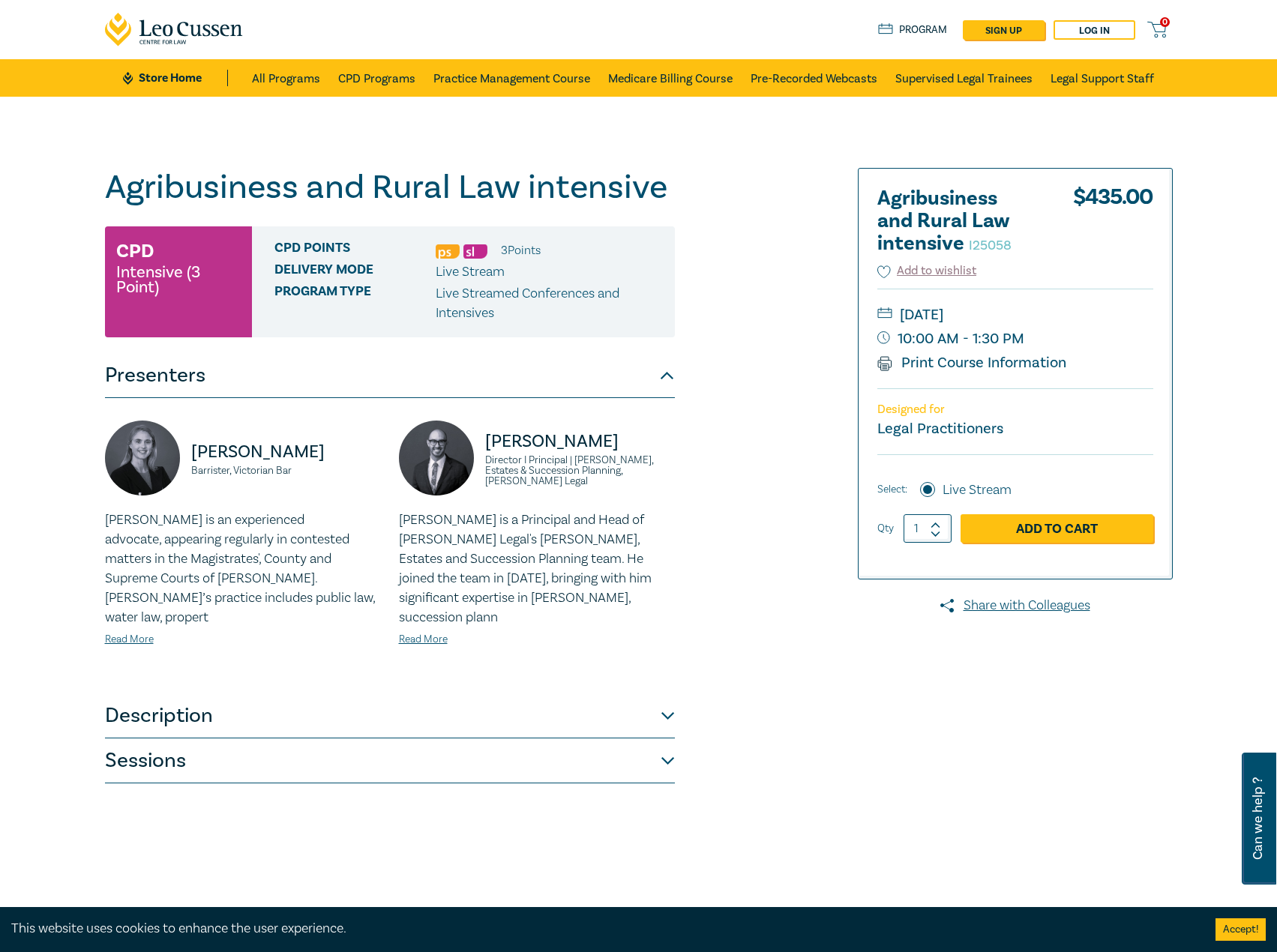
click at [380, 705] on button "Description" at bounding box center [389, 715] width 570 height 45
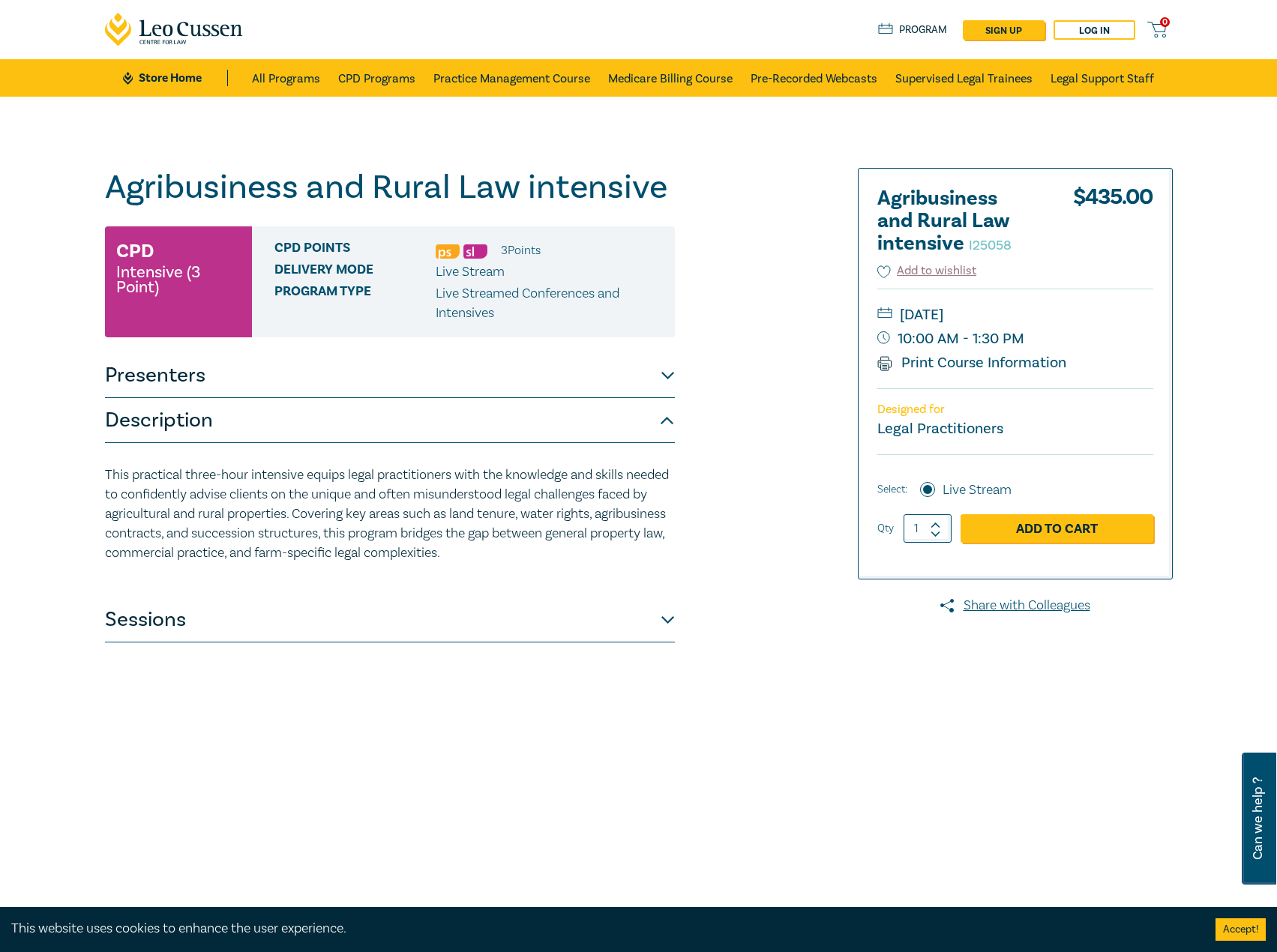
click at [413, 623] on button "Sessions" at bounding box center [389, 620] width 570 height 45
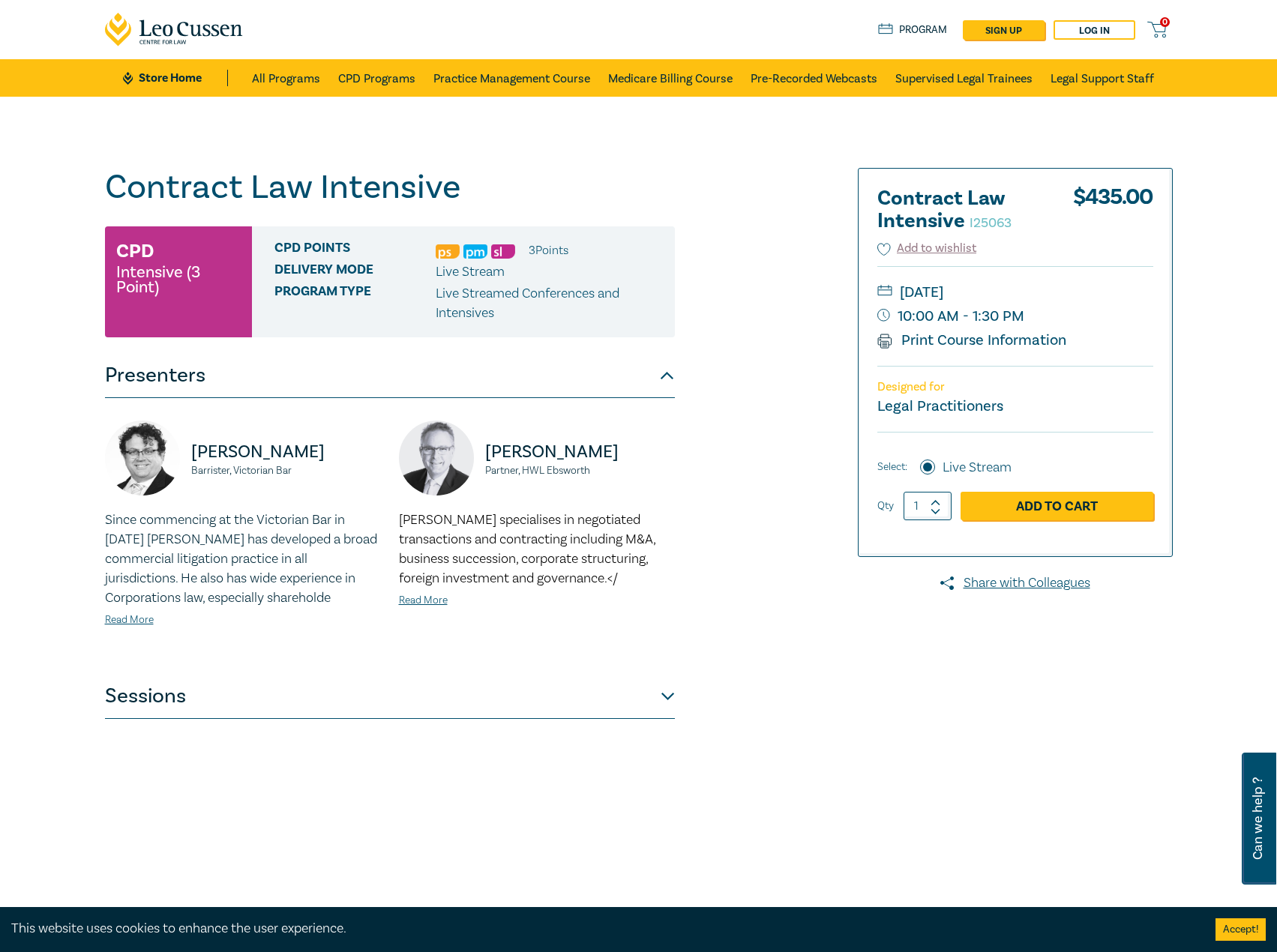
drag, startPoint x: 608, startPoint y: 677, endPoint x: 616, endPoint y: 677, distance: 8.0
click at [609, 677] on button "Sessions" at bounding box center [389, 696] width 570 height 45
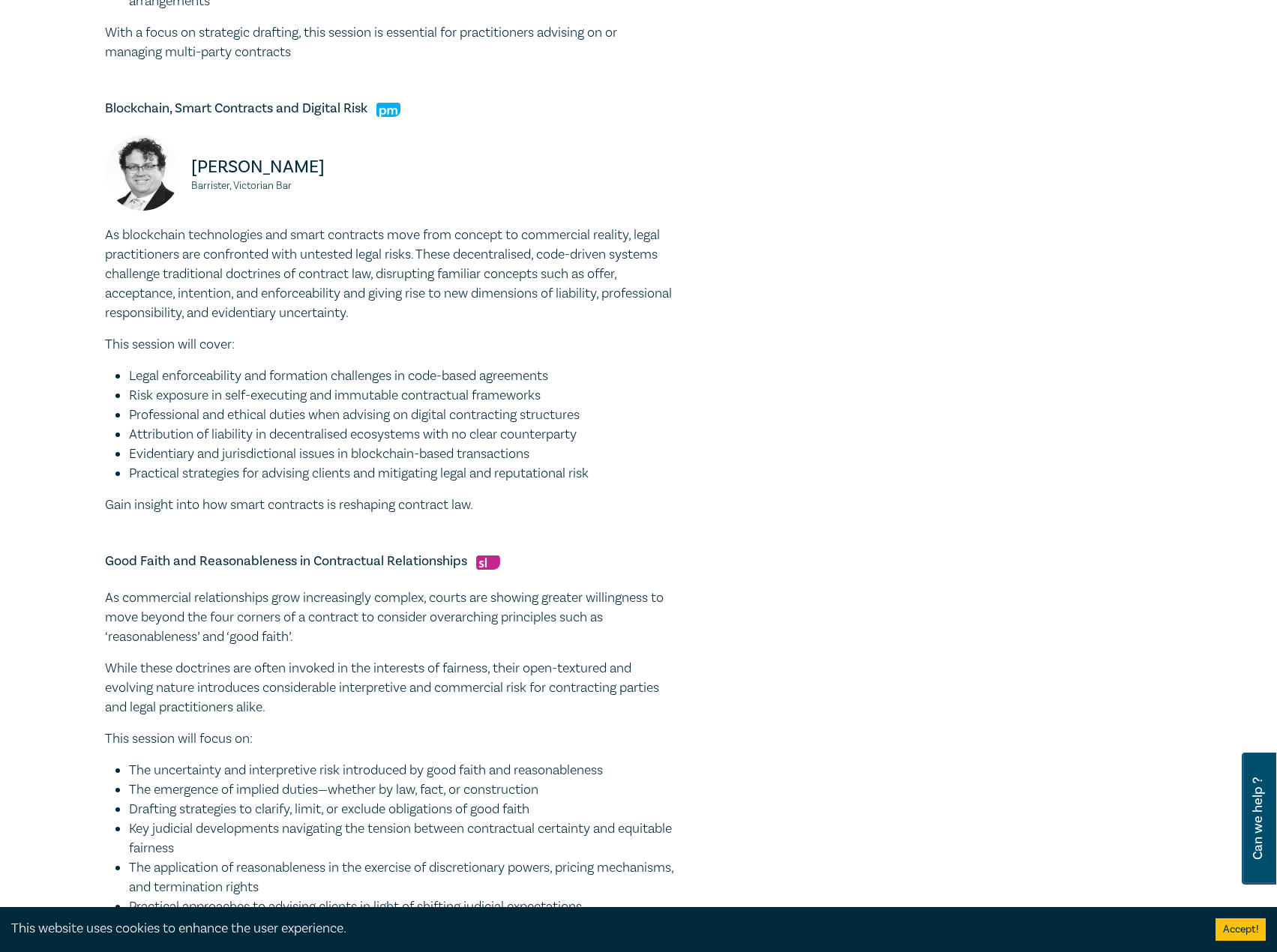
scroll to position [675, 0]
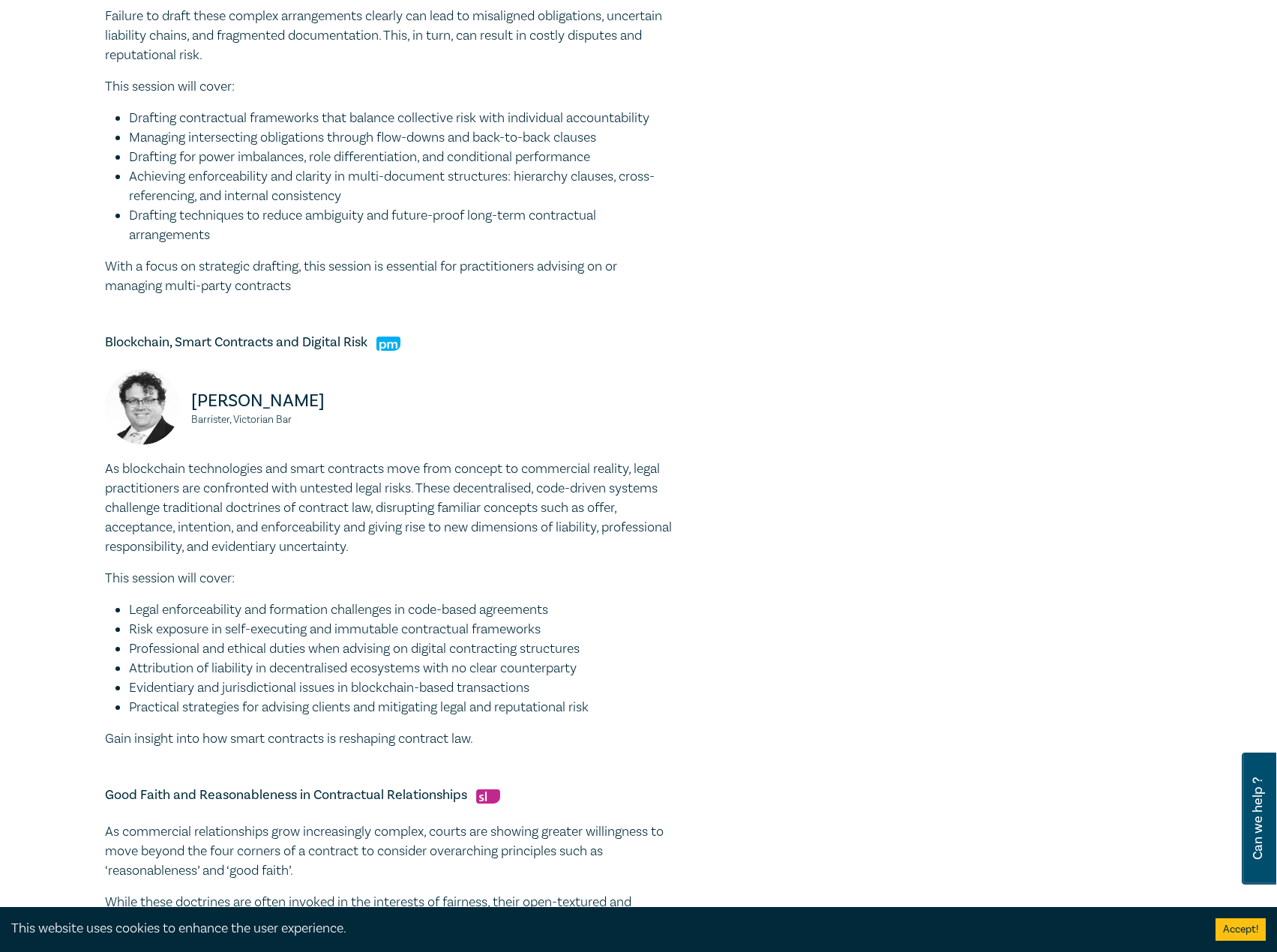
click at [791, 524] on div "Contract Law Intensive I25063 CPD Intensive (3 Point) CPD Points 3 Point s Deli…" at bounding box center [457, 365] width 723 height 1743
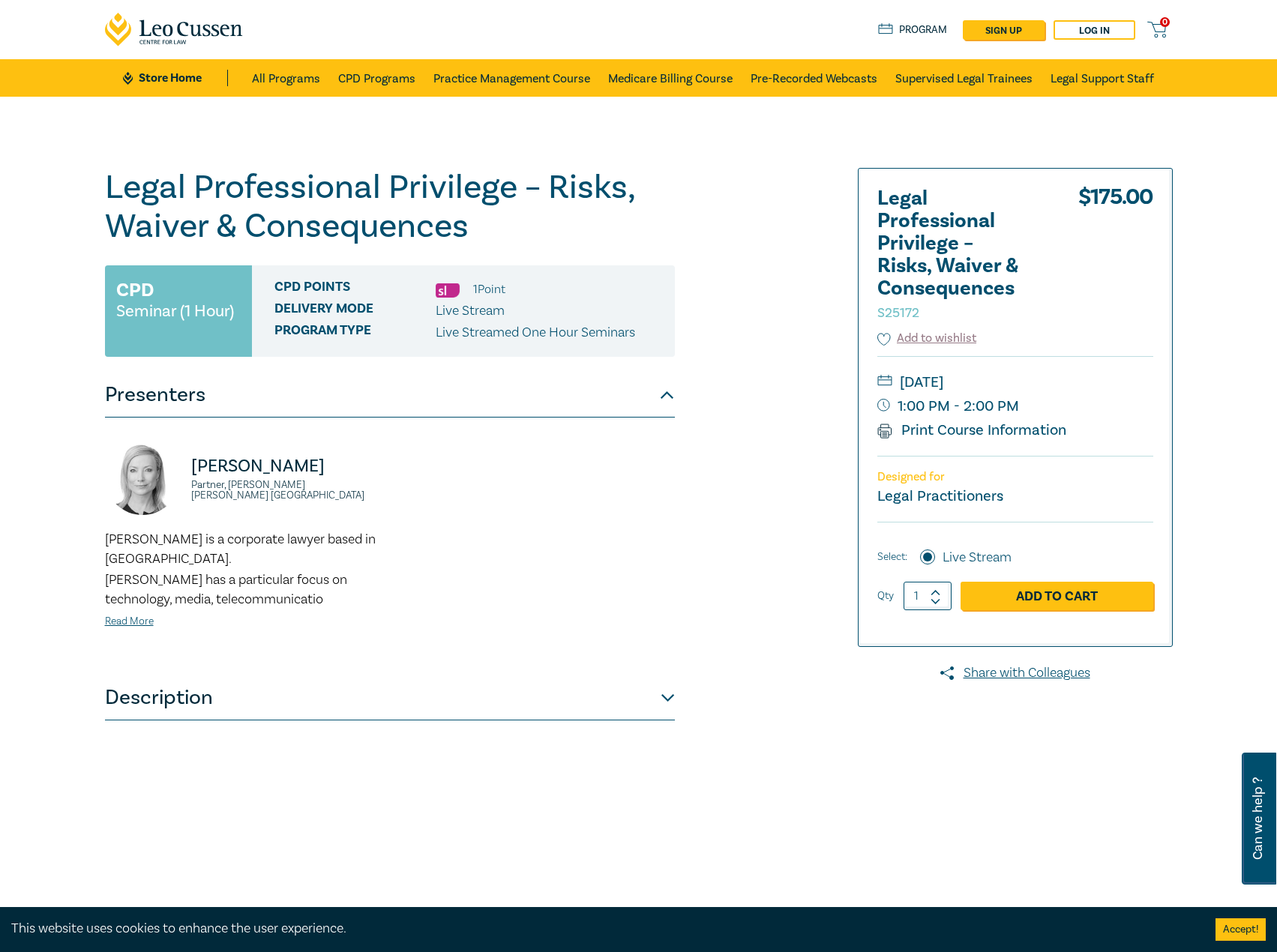
click at [661, 651] on div "[PERSON_NAME] Partner, [PERSON_NAME] [PERSON_NAME] Australia [PERSON_NAME] is a…" at bounding box center [389, 547] width 570 height 258
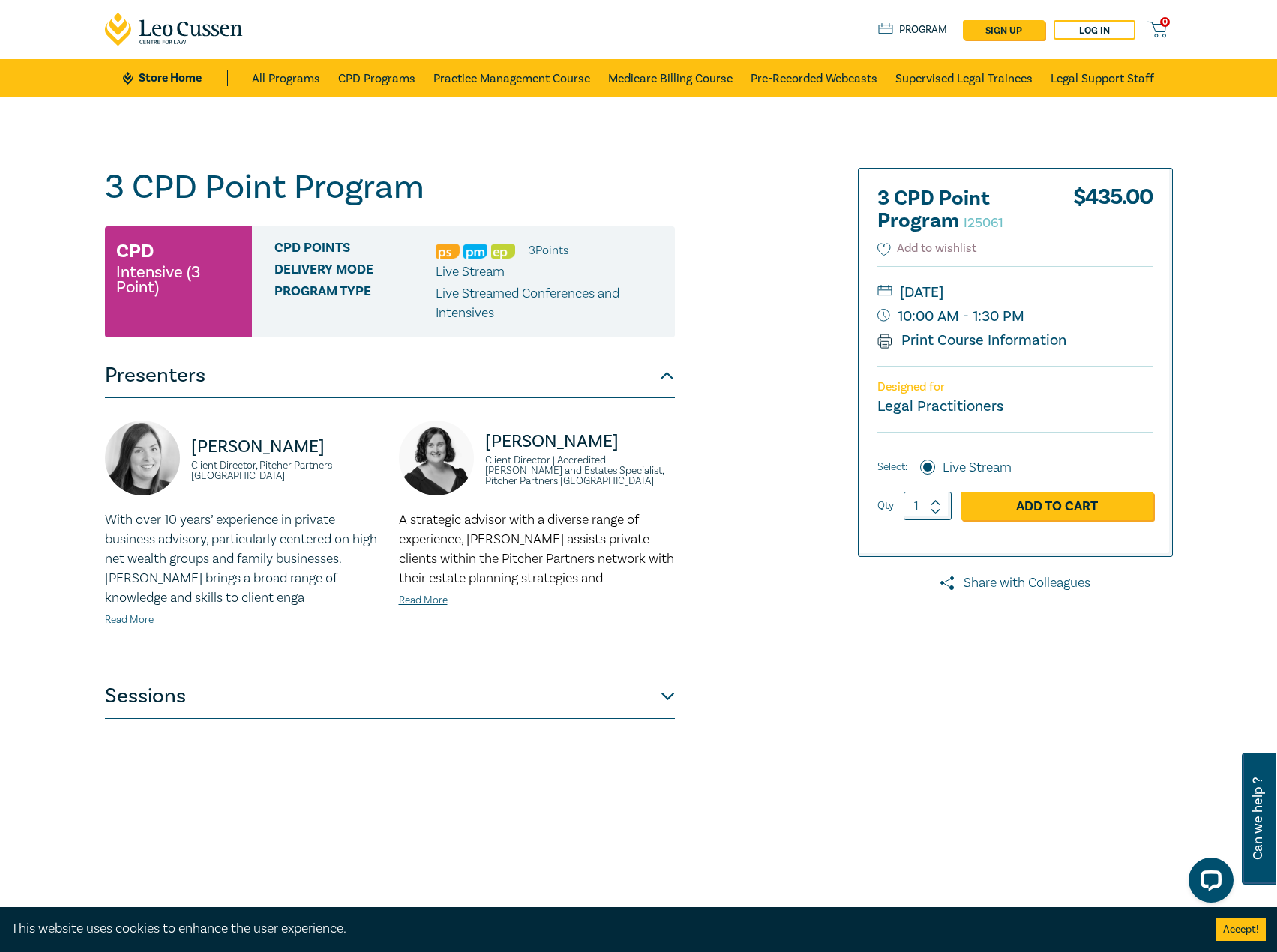
drag, startPoint x: 767, startPoint y: 593, endPoint x: 770, endPoint y: 620, distance: 27.2
click at [767, 593] on div "3 CPD Point Program I25061 CPD Intensive (3 Point) CPD Points 3 Point s Deliver…" at bounding box center [457, 542] width 723 height 750
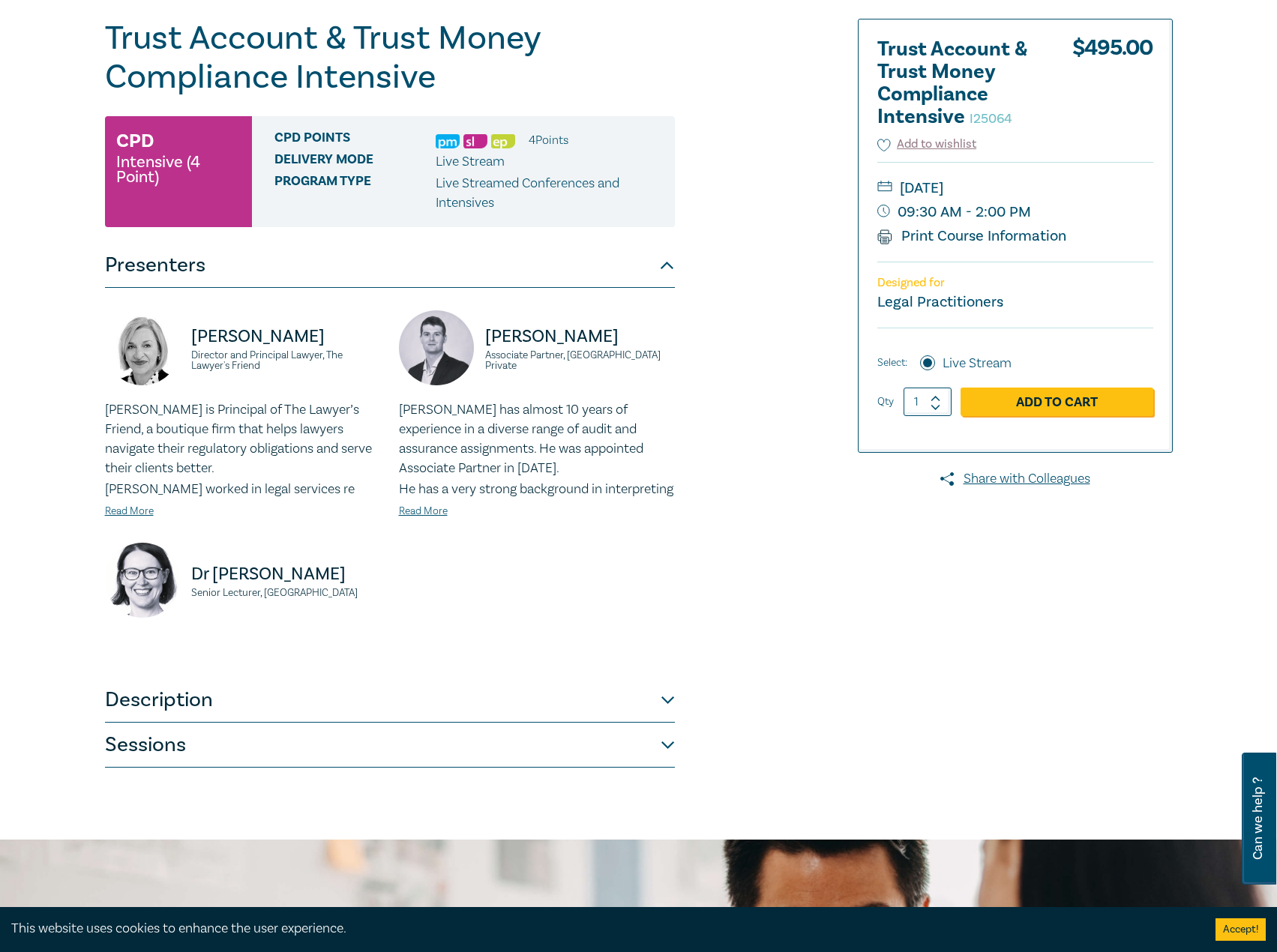
scroll to position [150, 0]
click at [380, 722] on button "Description" at bounding box center [389, 699] width 570 height 45
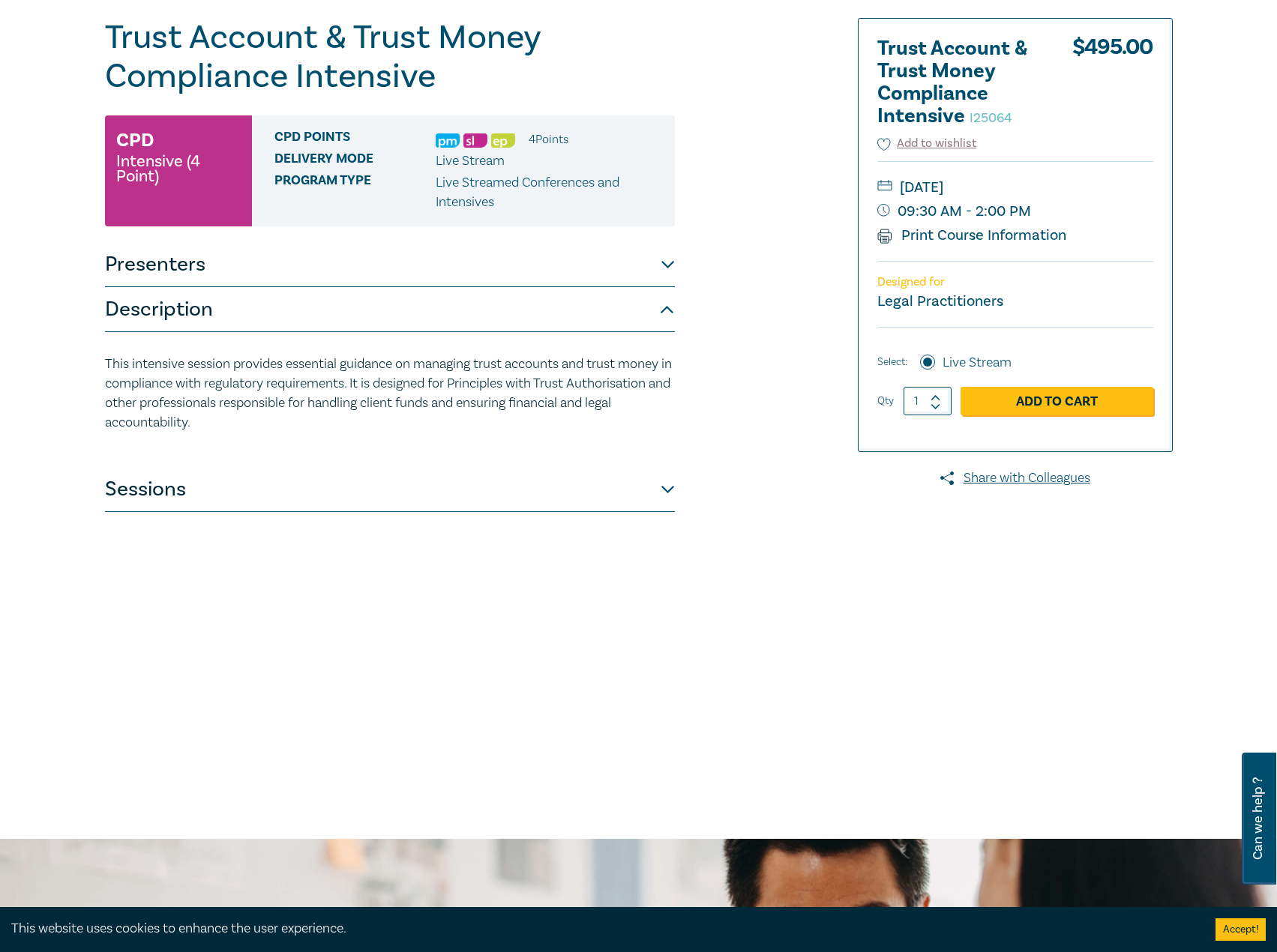
click at [351, 492] on button "Sessions" at bounding box center [389, 489] width 570 height 45
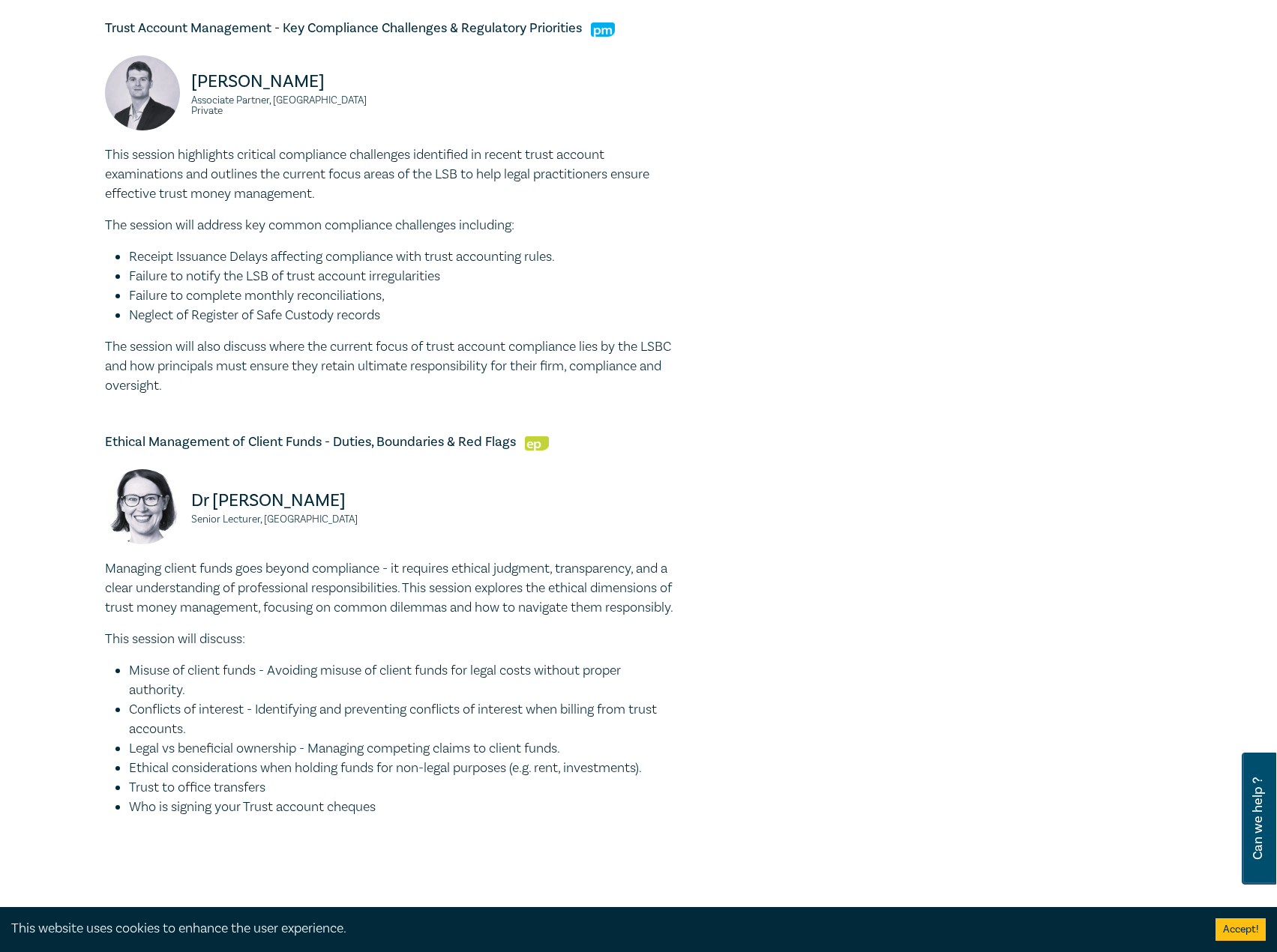
scroll to position [1274, 0]
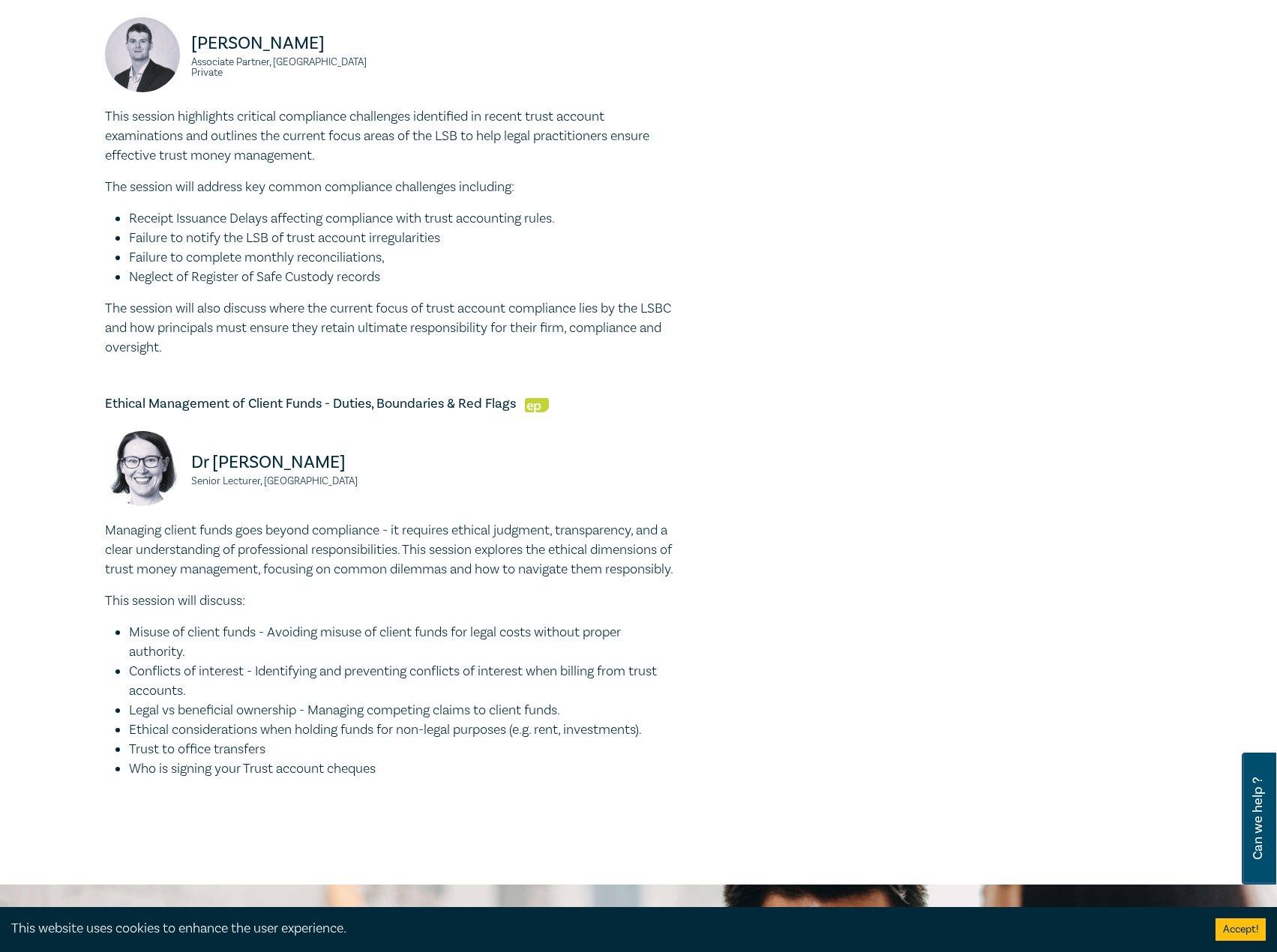
click at [588, 521] on div "Dr Katie Murray Senior Lecturer, University of Southern Queensland" at bounding box center [390, 476] width 588 height 90
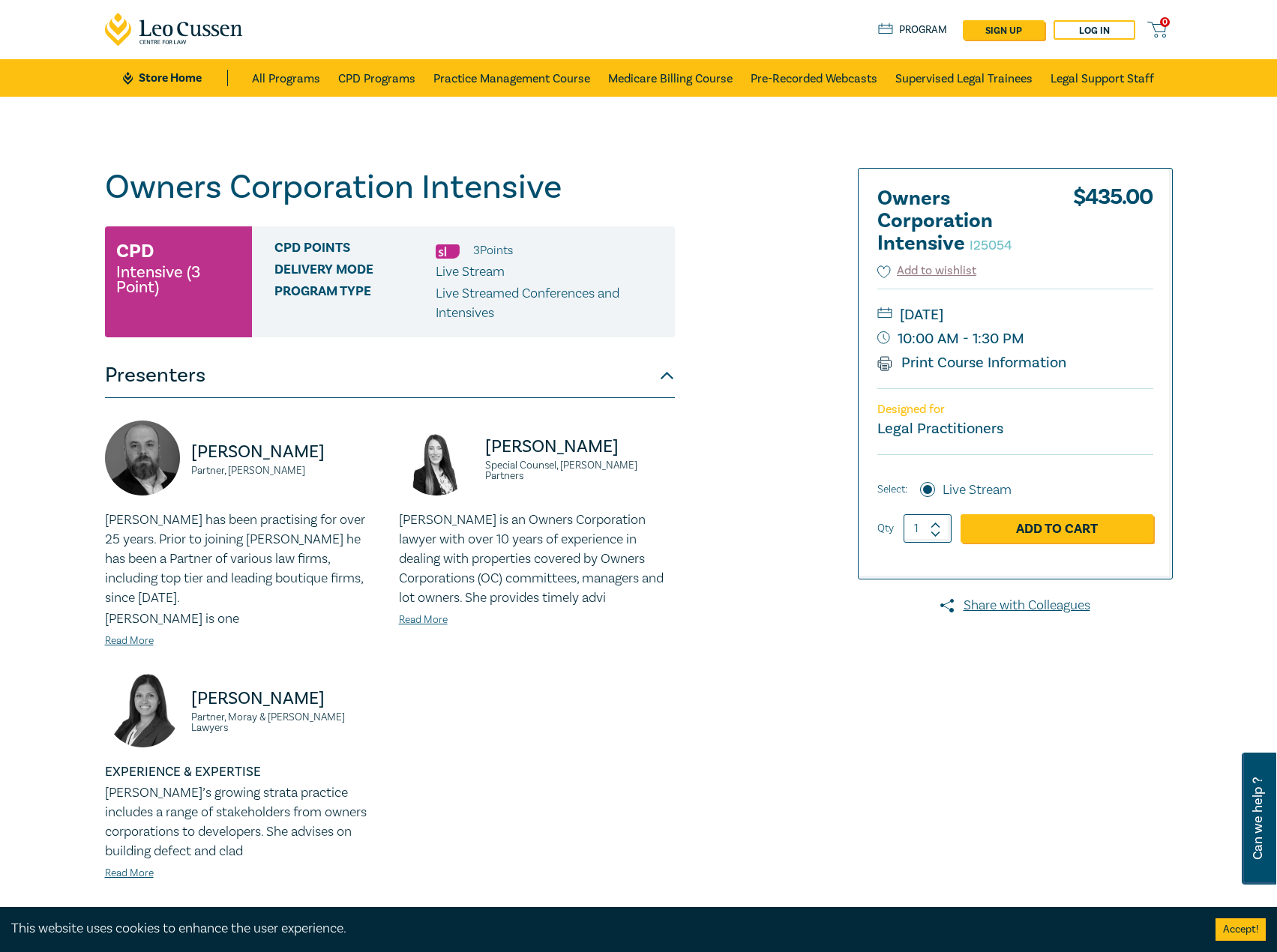
click at [880, 691] on div at bounding box center [1001, 570] width 362 height 805
drag, startPoint x: 834, startPoint y: 744, endPoint x: 911, endPoint y: 888, distance: 163.3
click at [834, 744] on div at bounding box center [1001, 570] width 362 height 805
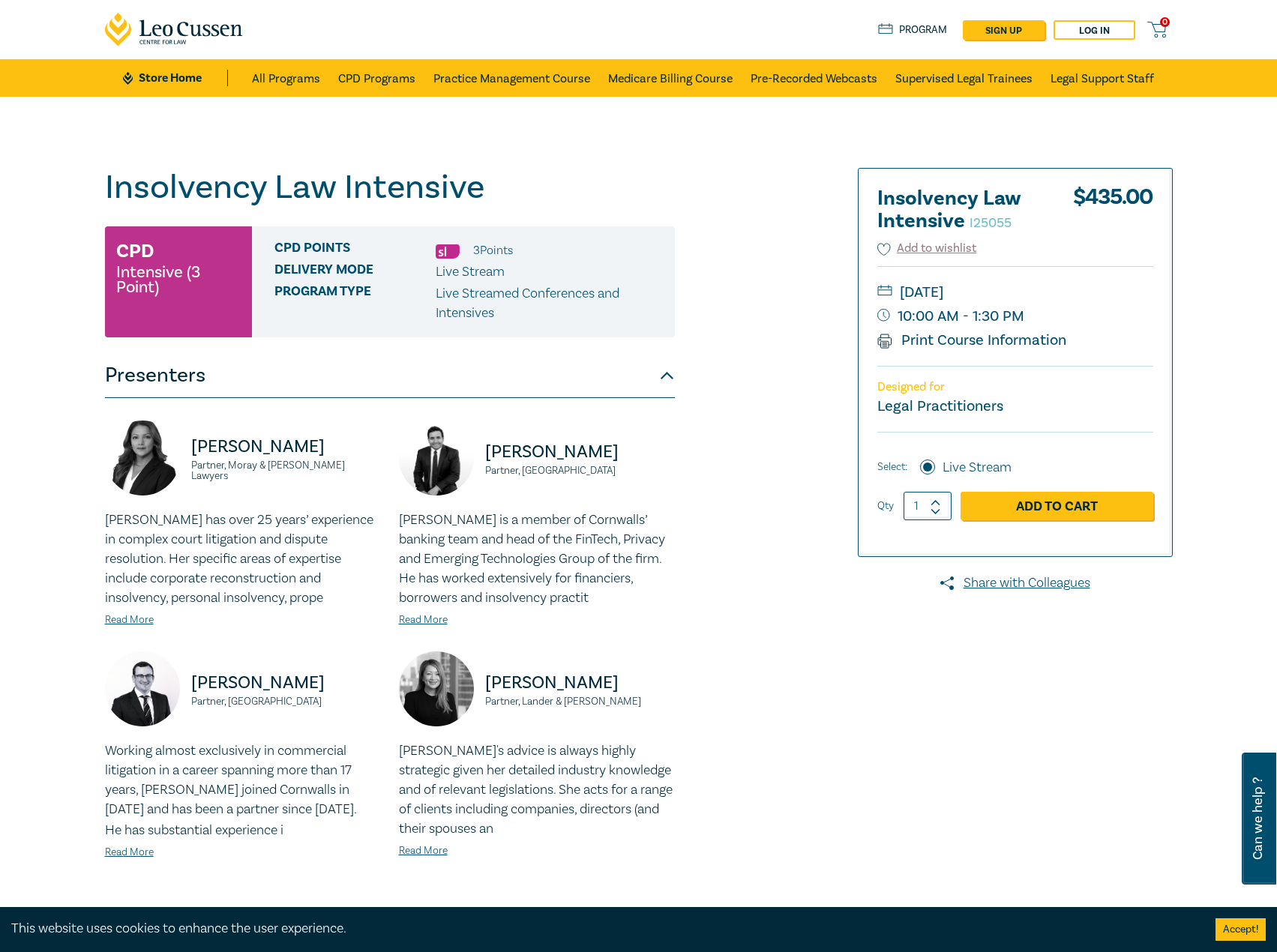
click at [1029, 690] on div at bounding box center [1001, 559] width 362 height 783
